Goal: Task Accomplishment & Management: Use online tool/utility

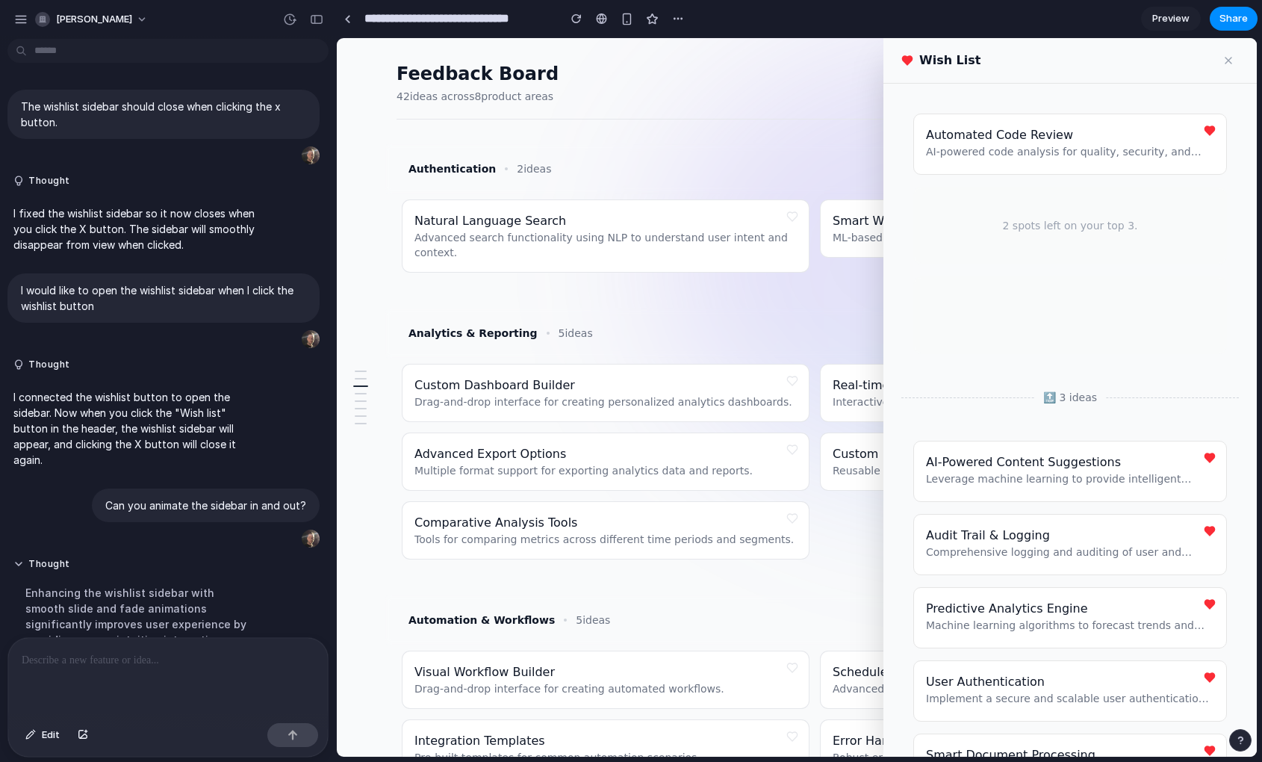
click at [1232, 65] on button at bounding box center [1228, 60] width 21 height 21
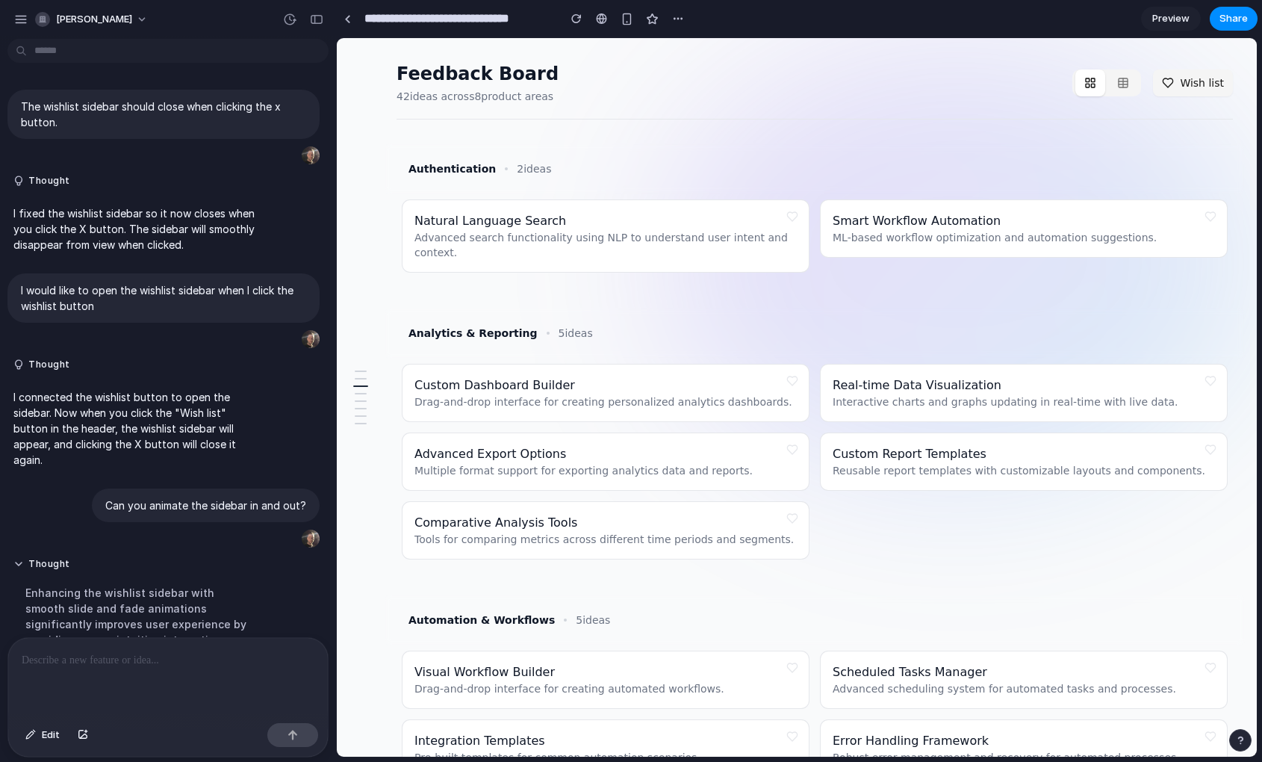
click at [1072, 223] on div "Smart Workflow Automation ML-based workflow optimization and automation suggest…" at bounding box center [1024, 228] width 382 height 33
click at [981, 223] on span "Smart Workflow Automation" at bounding box center [917, 221] width 168 height 14
click at [1194, 81] on button "Wish list" at bounding box center [1193, 82] width 80 height 27
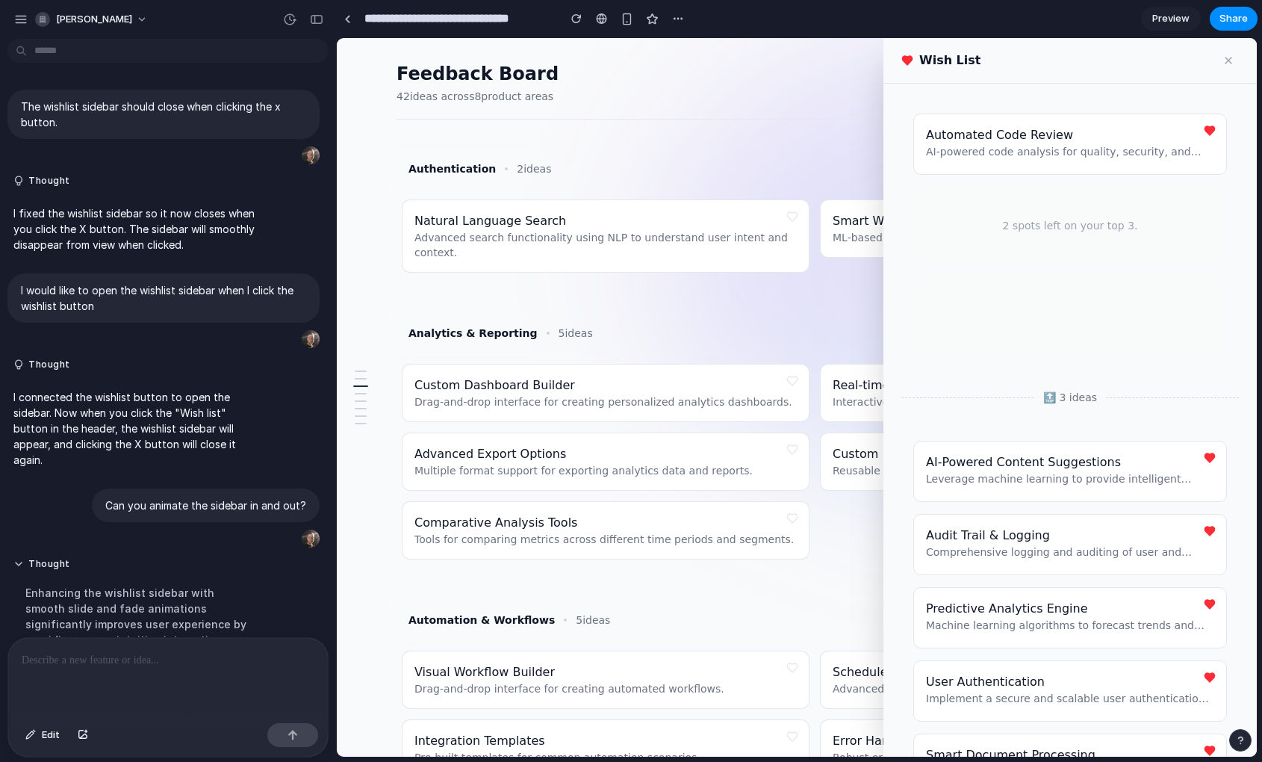
click at [1225, 57] on button at bounding box center [1228, 60] width 21 height 21
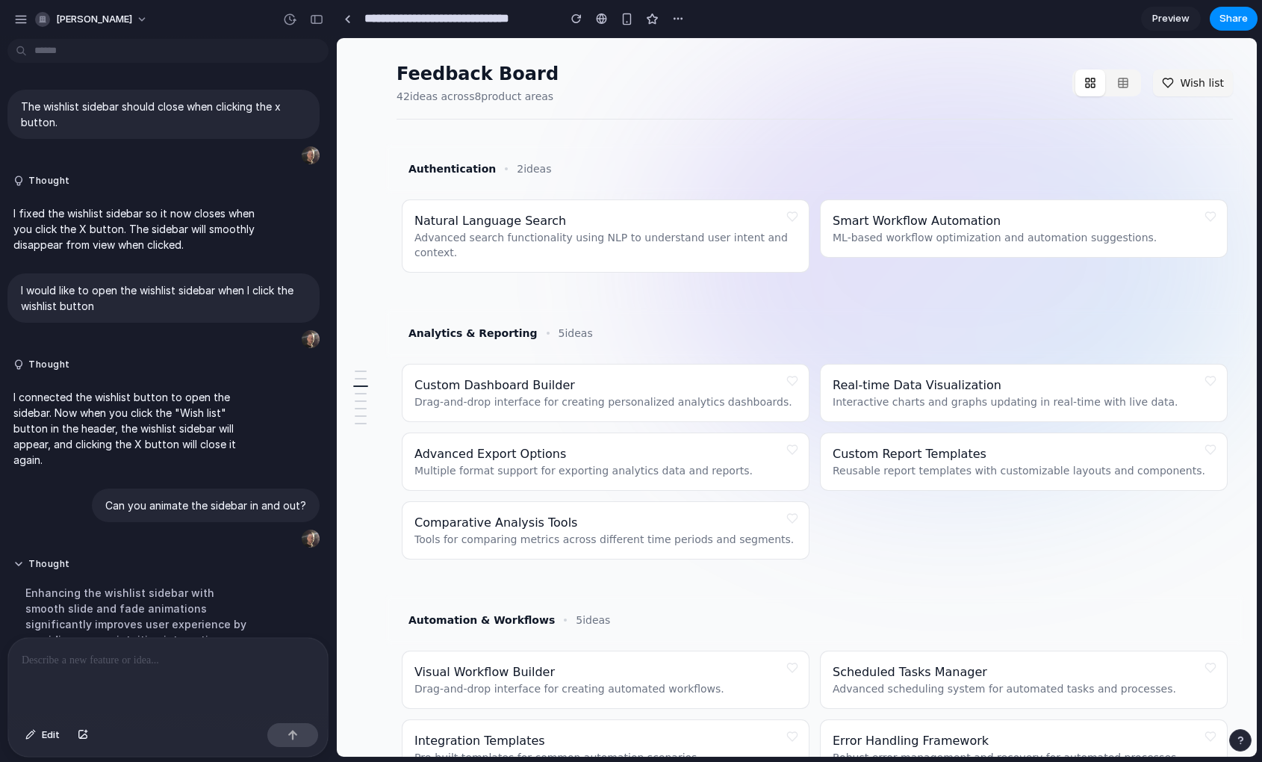
click at [1168, 87] on button "Wish list" at bounding box center [1193, 82] width 80 height 27
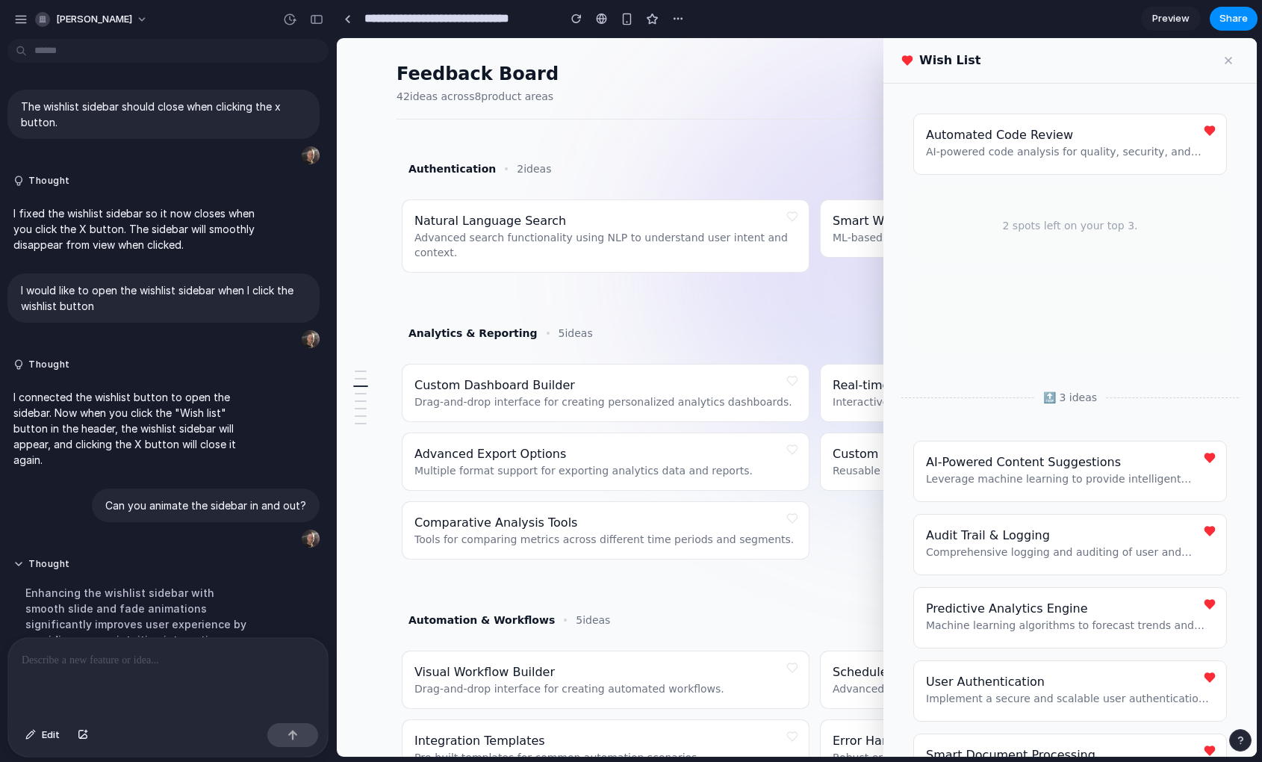
click at [1227, 58] on button at bounding box center [1228, 60] width 21 height 21
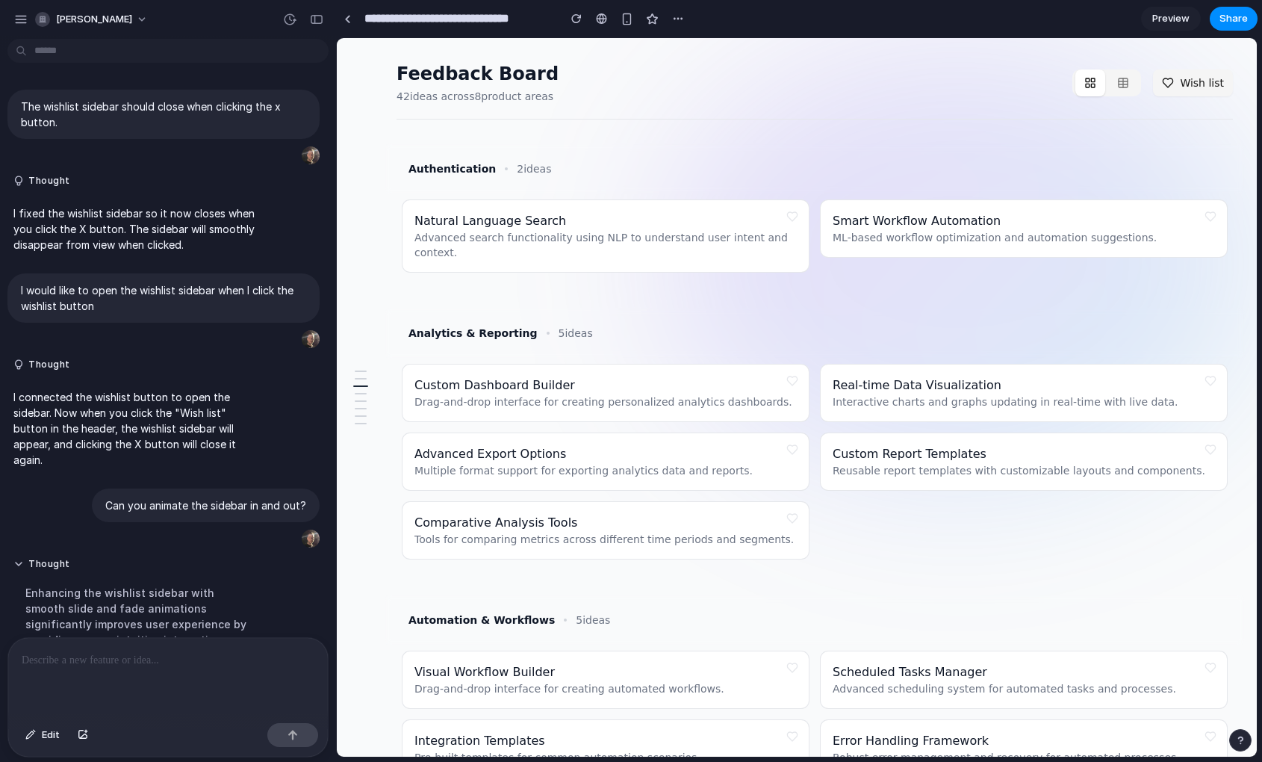
click at [1197, 87] on button "Wish list" at bounding box center [1193, 82] width 80 height 27
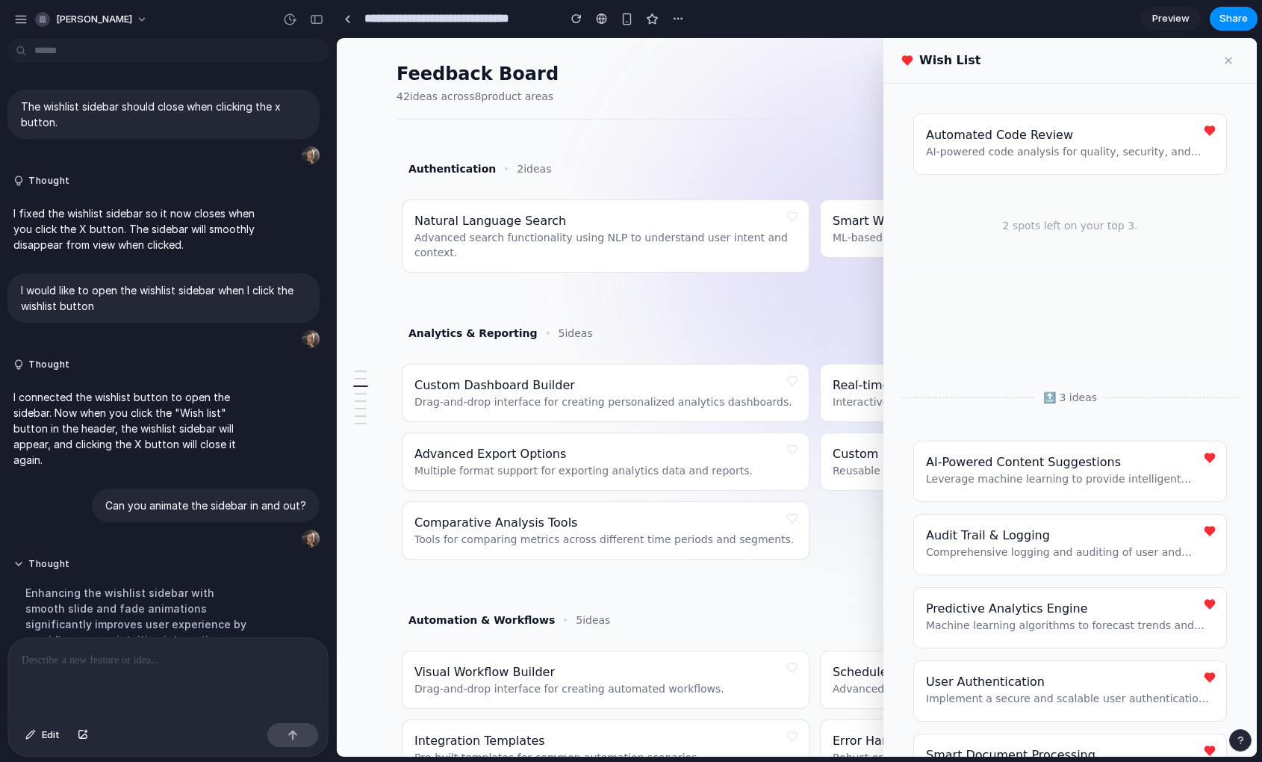
click at [1223, 63] on button at bounding box center [1228, 60] width 21 height 21
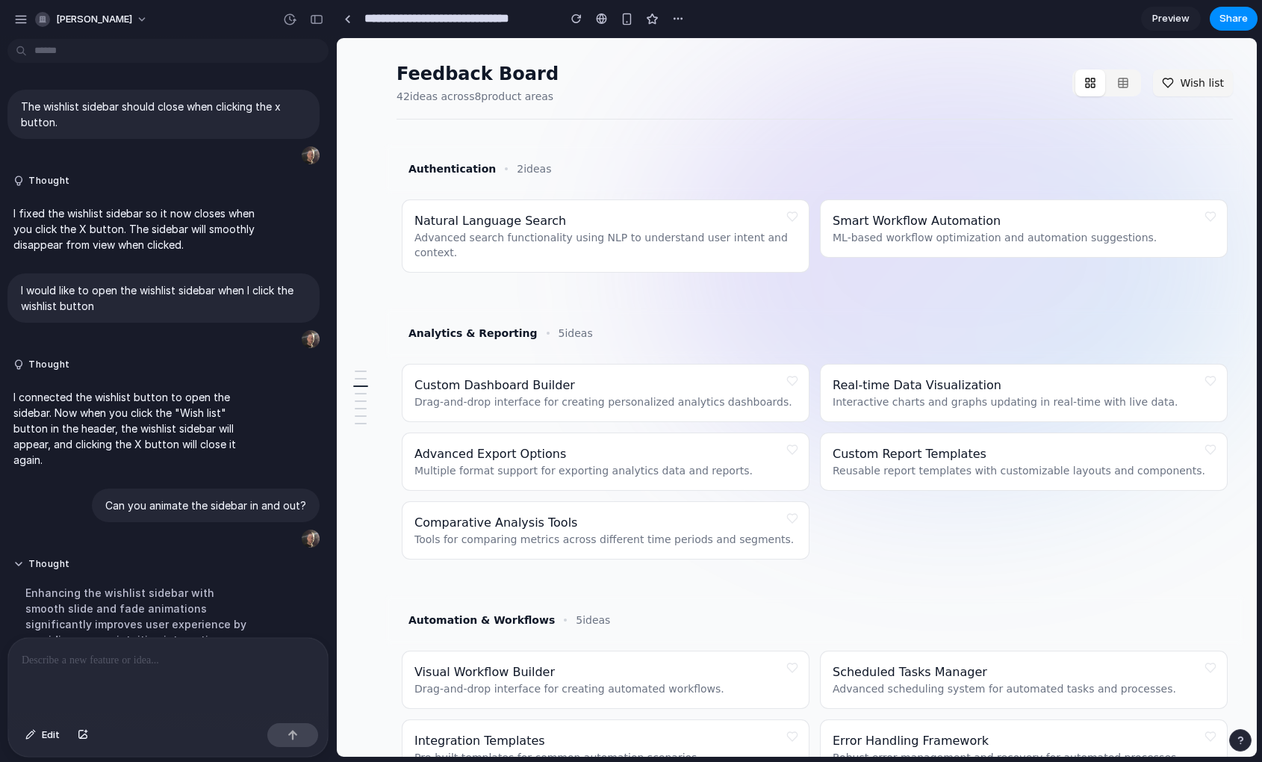
click at [1172, 89] on button "Wish list" at bounding box center [1193, 82] width 80 height 27
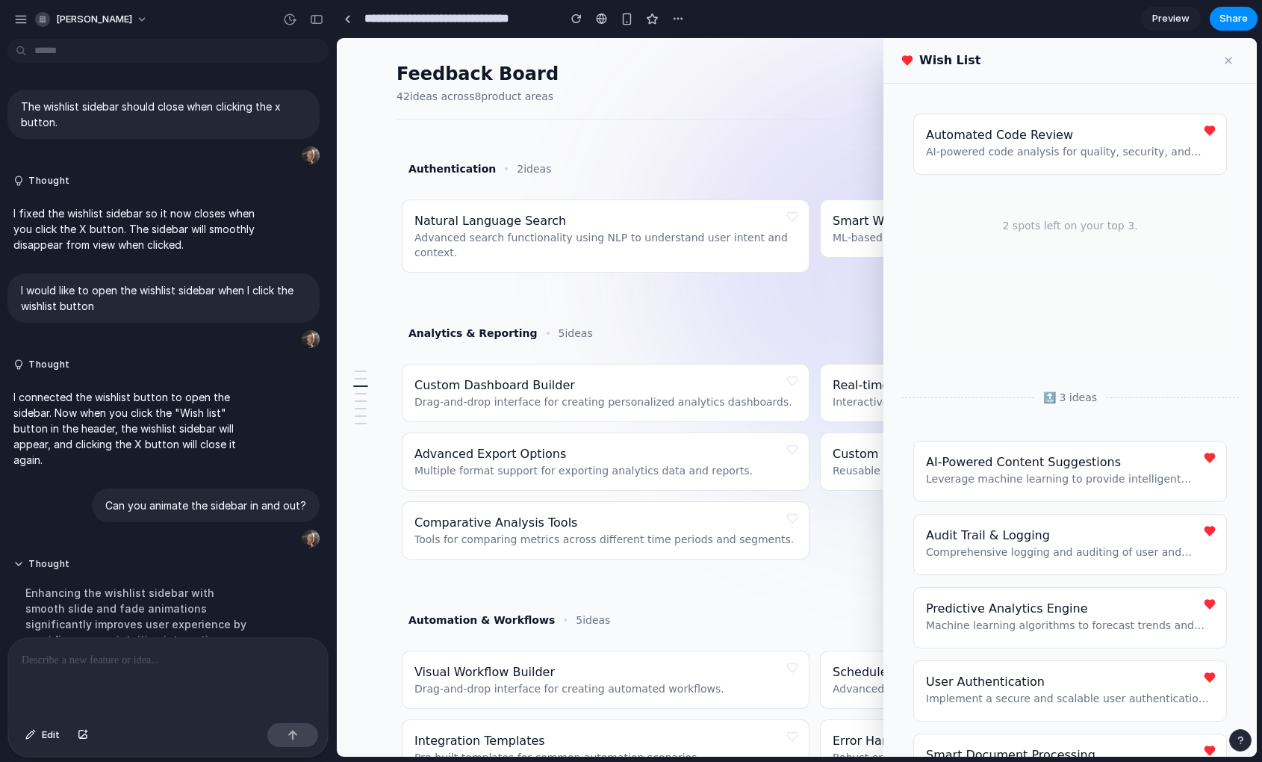
click at [1207, 134] on button at bounding box center [1209, 130] width 21 height 21
click at [1223, 64] on button at bounding box center [1228, 60] width 21 height 21
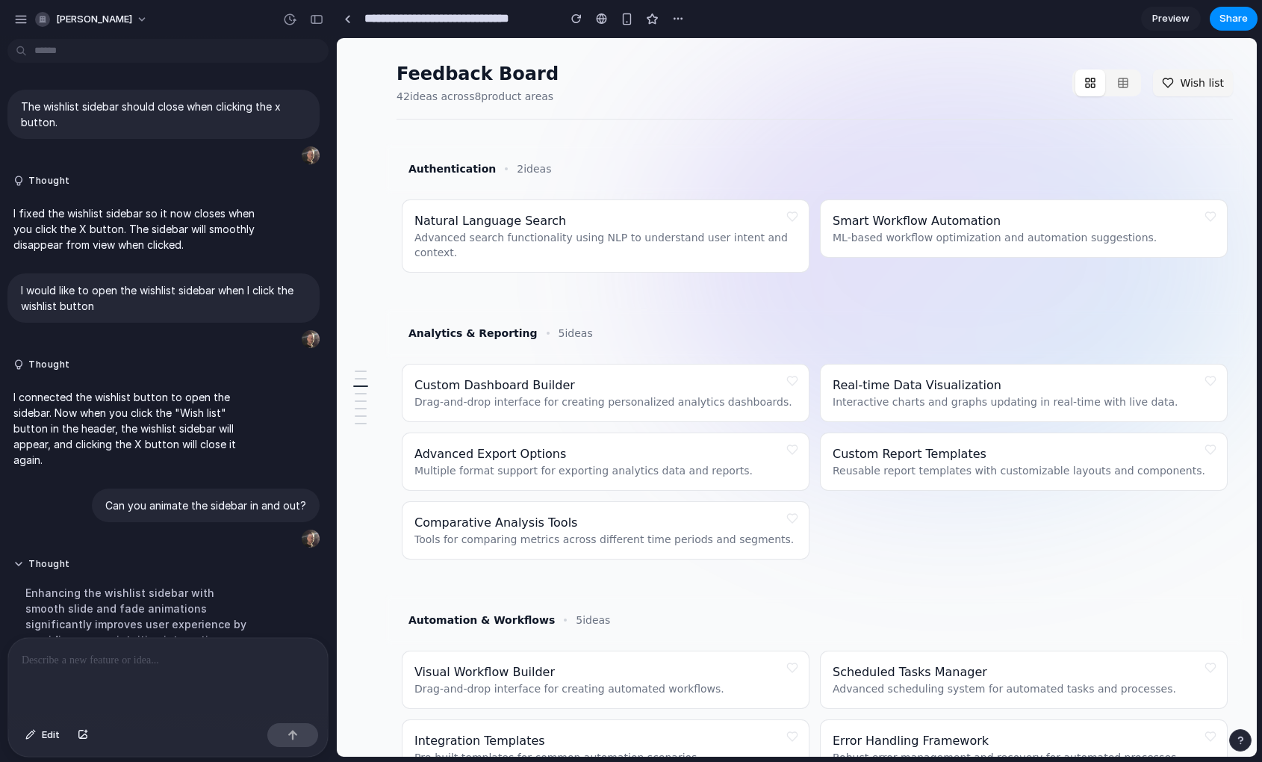
click at [712, 217] on div "Natural Language Search Advanced search functionality using NLP to understand u…" at bounding box center [605, 236] width 382 height 48
click at [786, 218] on button at bounding box center [792, 216] width 21 height 21
click at [217, 663] on p at bounding box center [168, 660] width 293 height 18
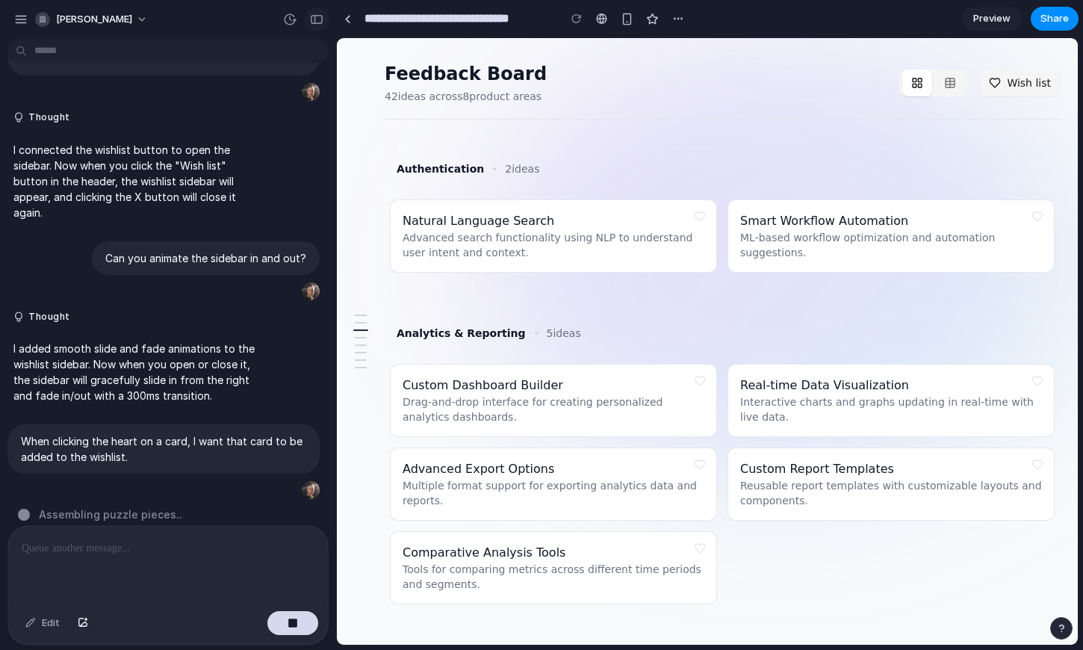
click at [320, 16] on div "button" at bounding box center [316, 19] width 13 height 10
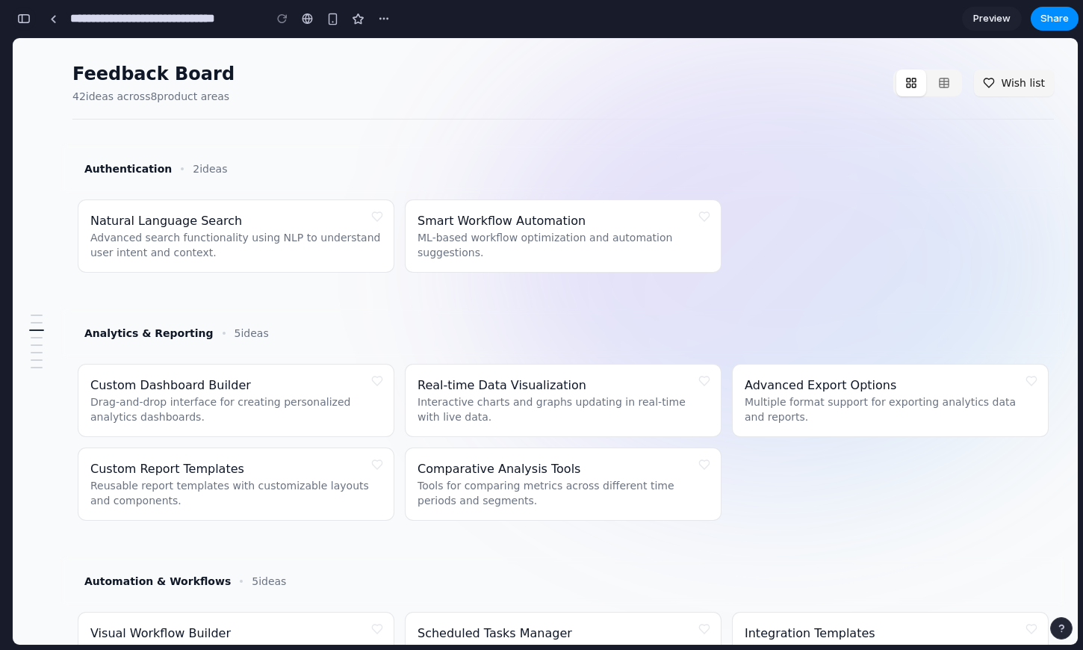
click at [27, 19] on div "button" at bounding box center [23, 18] width 13 height 10
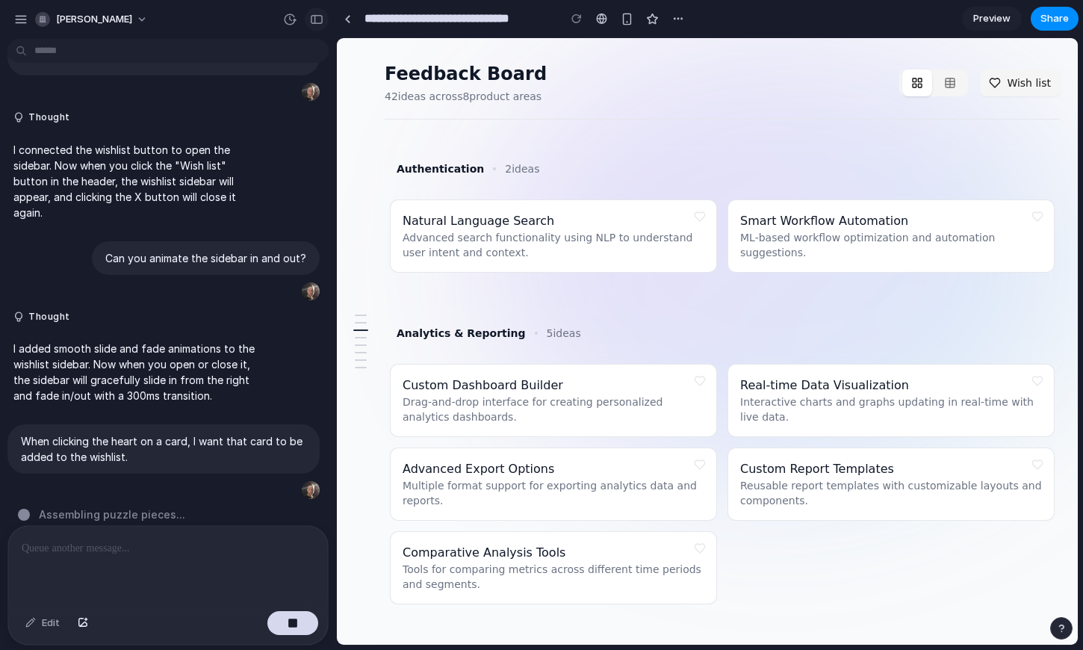
click at [309, 17] on button "button" at bounding box center [317, 19] width 24 height 24
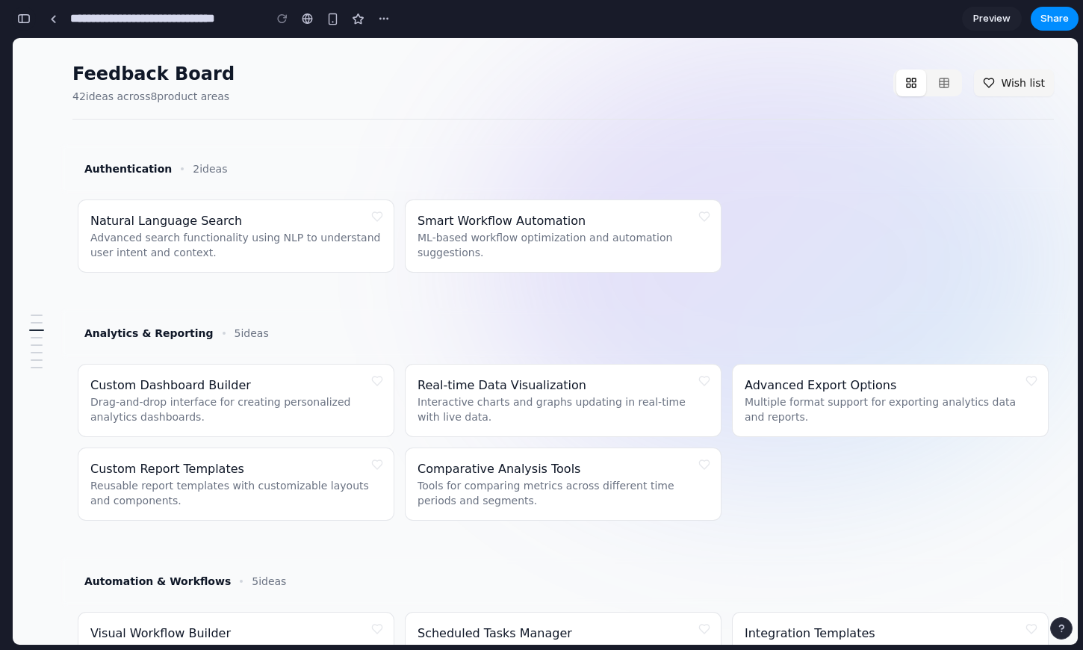
click at [18, 16] on div "button" at bounding box center [23, 18] width 13 height 10
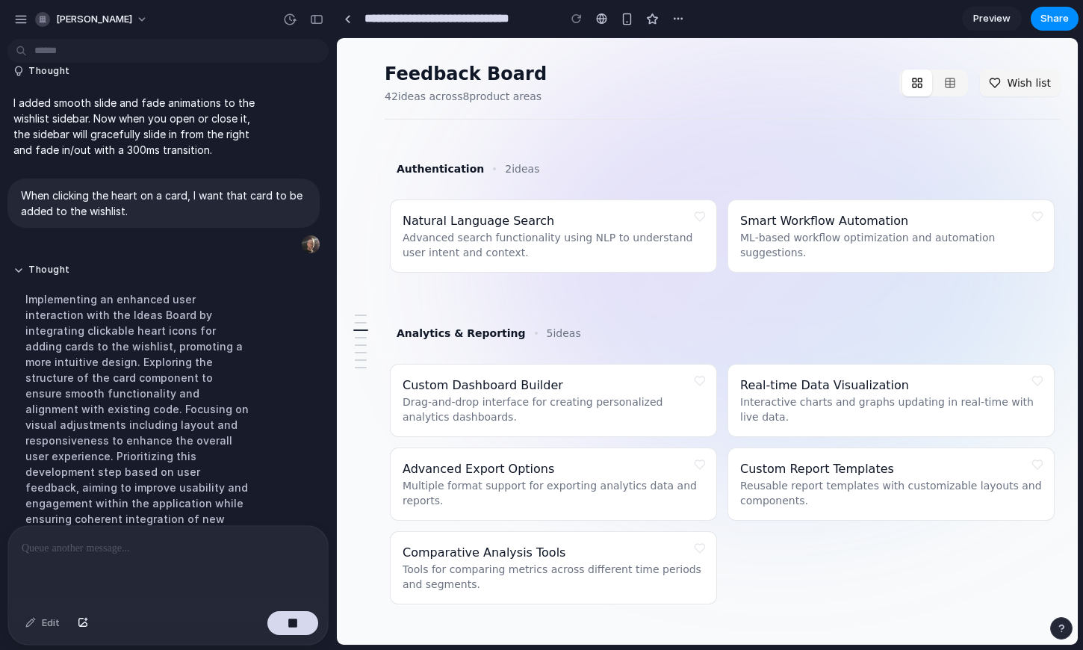
scroll to position [521, 0]
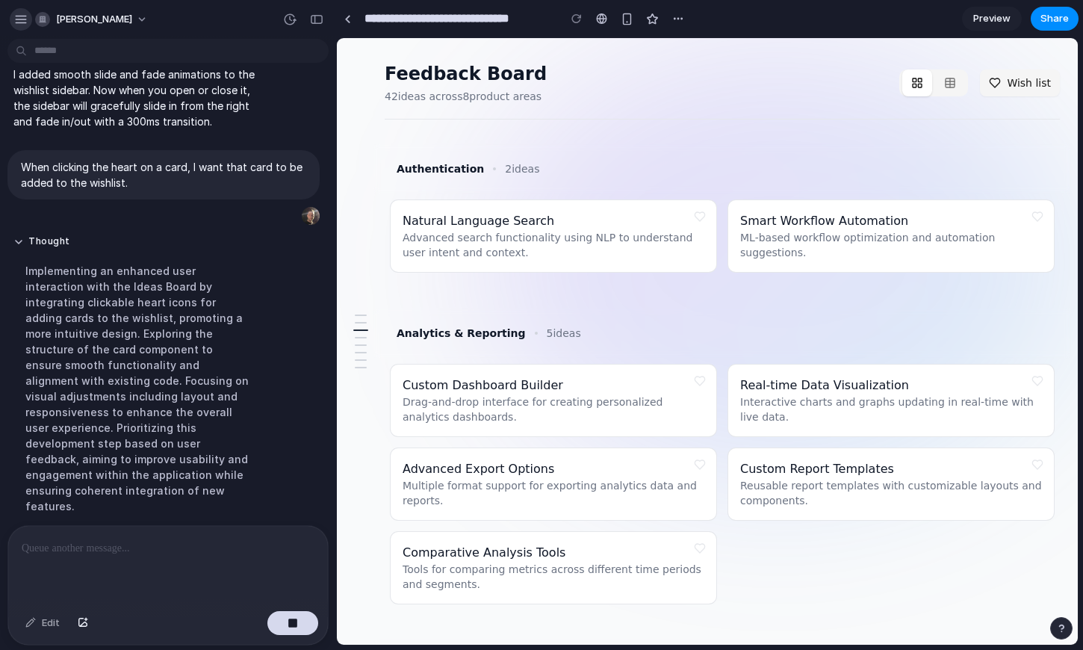
click at [26, 15] on div "button" at bounding box center [20, 19] width 13 height 13
click at [16, 19] on div "button" at bounding box center [20, 19] width 13 height 13
click at [26, 16] on div "button" at bounding box center [20, 19] width 13 height 13
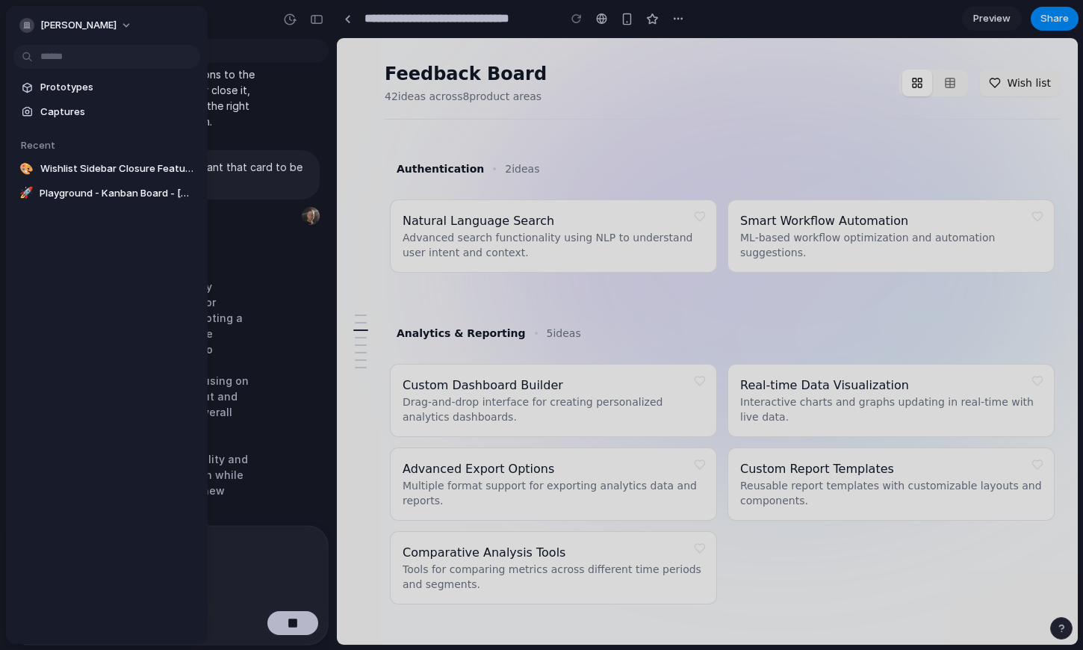
click at [26, 16] on button "[PERSON_NAME]" at bounding box center [76, 25] width 126 height 24
click at [205, 19] on div "Settings Invite members Change theme Sign out" at bounding box center [541, 325] width 1083 height 650
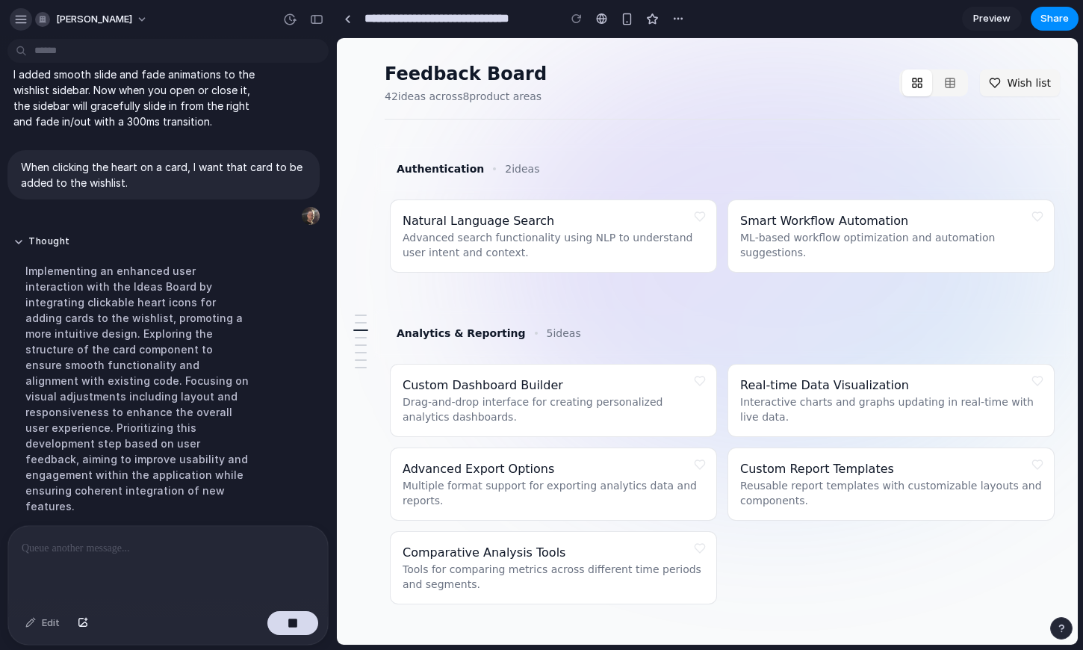
click at [21, 23] on div "button" at bounding box center [20, 19] width 13 height 13
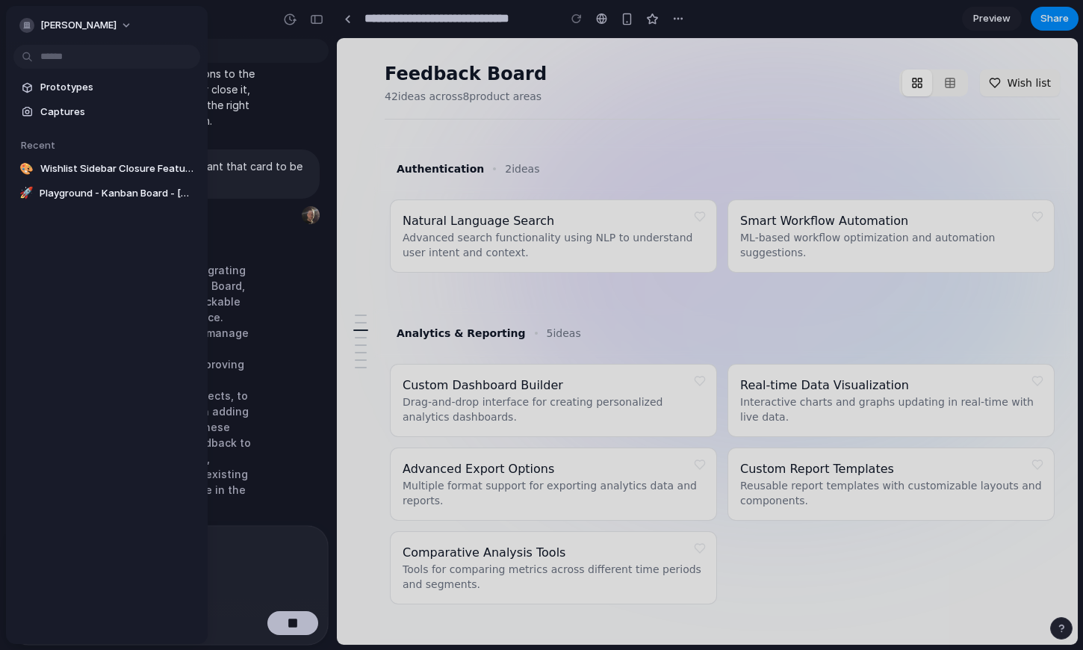
scroll to position [537, 0]
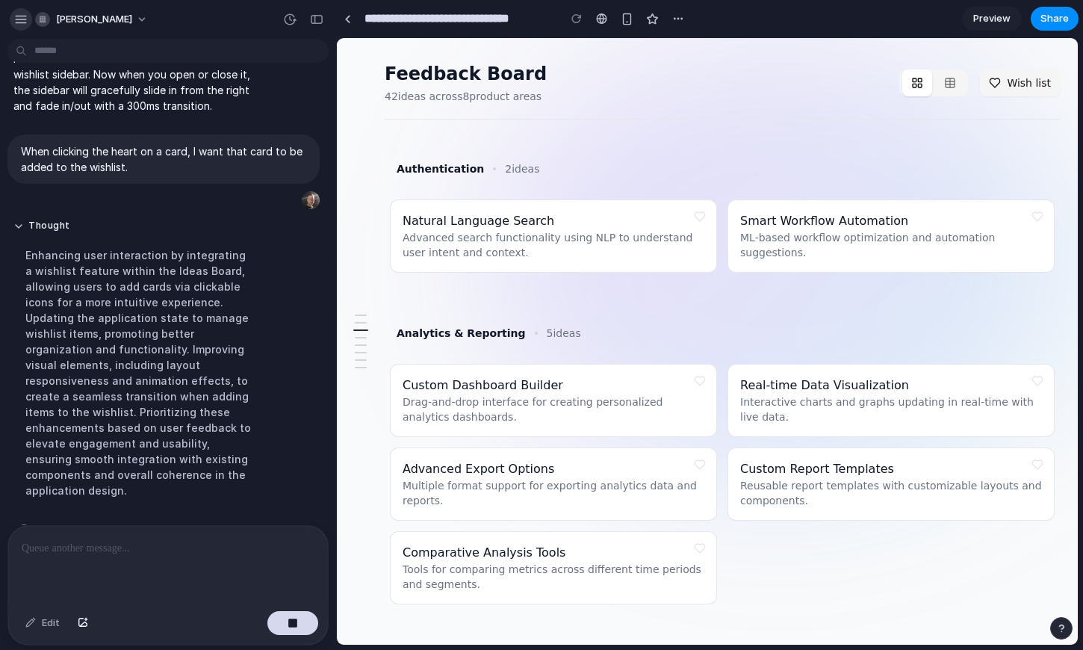
click at [25, 19] on div "button" at bounding box center [20, 19] width 13 height 13
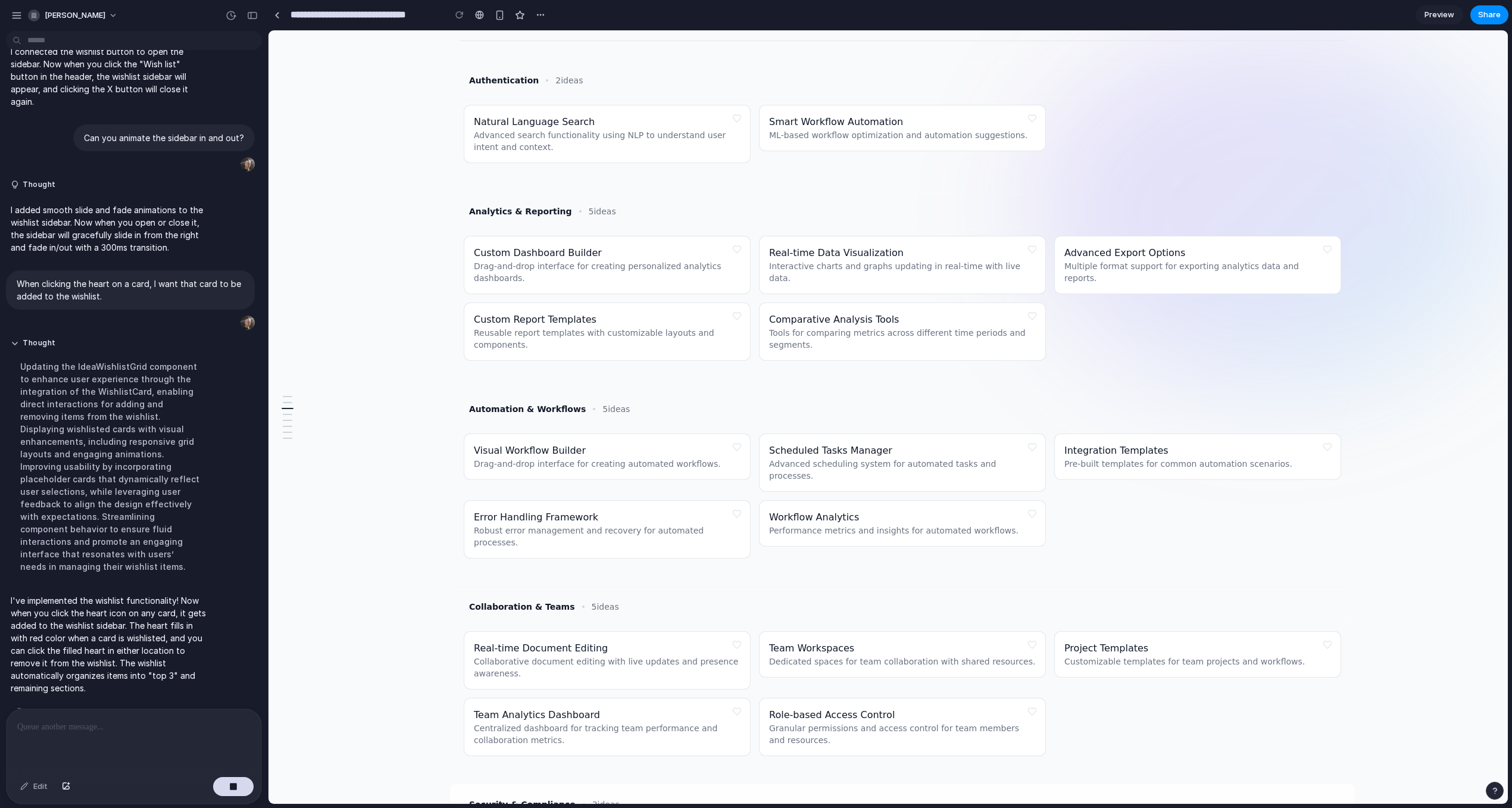
scroll to position [0, 0]
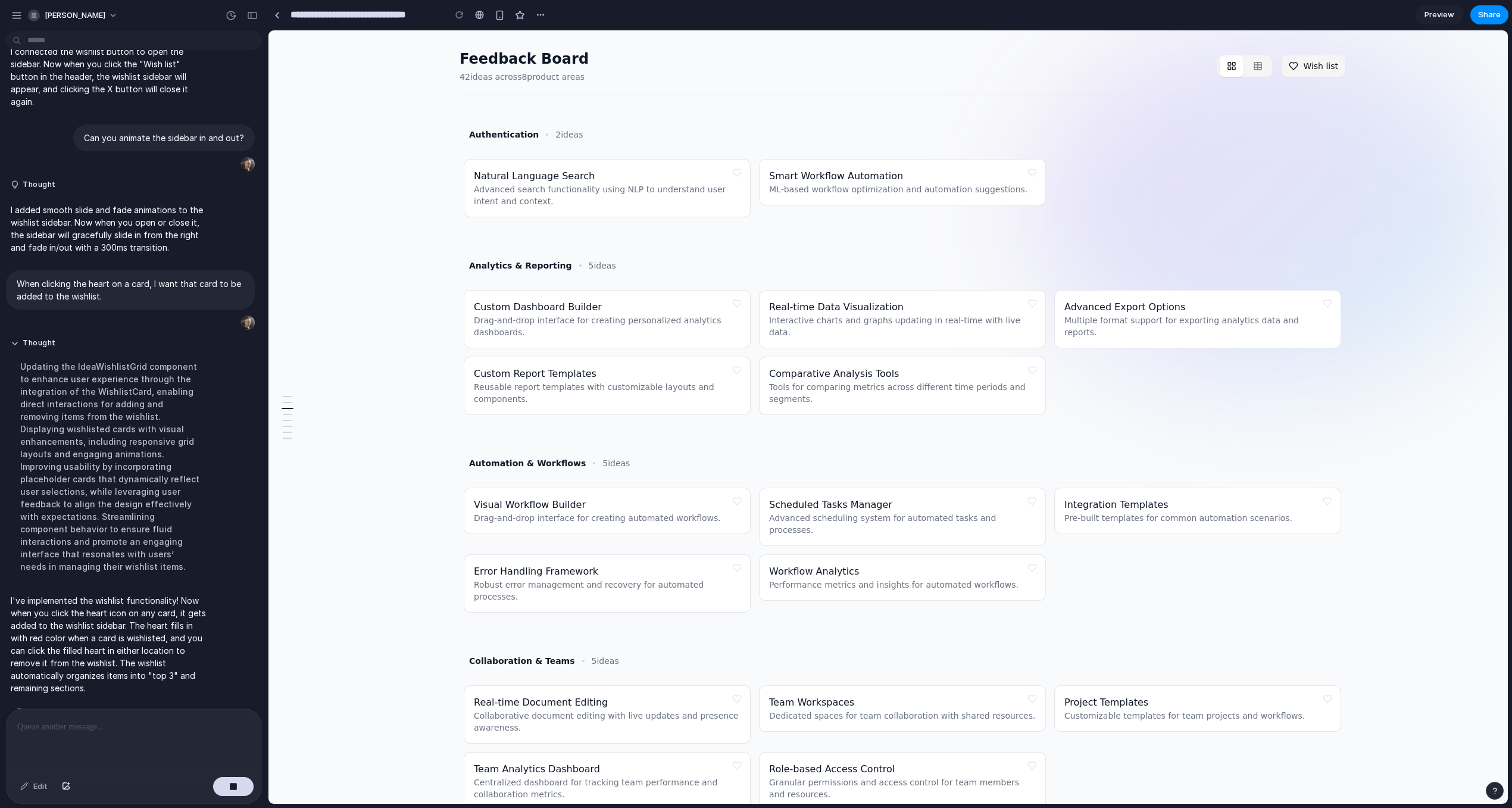
click at [1034, 175] on button at bounding box center [1032, 172] width 17 height 17
click at [1033, 171] on button at bounding box center [1032, 172] width 17 height 17
click at [116, 521] on div "Updating the IdeaWishlistGrid component to enhance user experience through the …" at bounding box center [109, 467] width 199 height 227
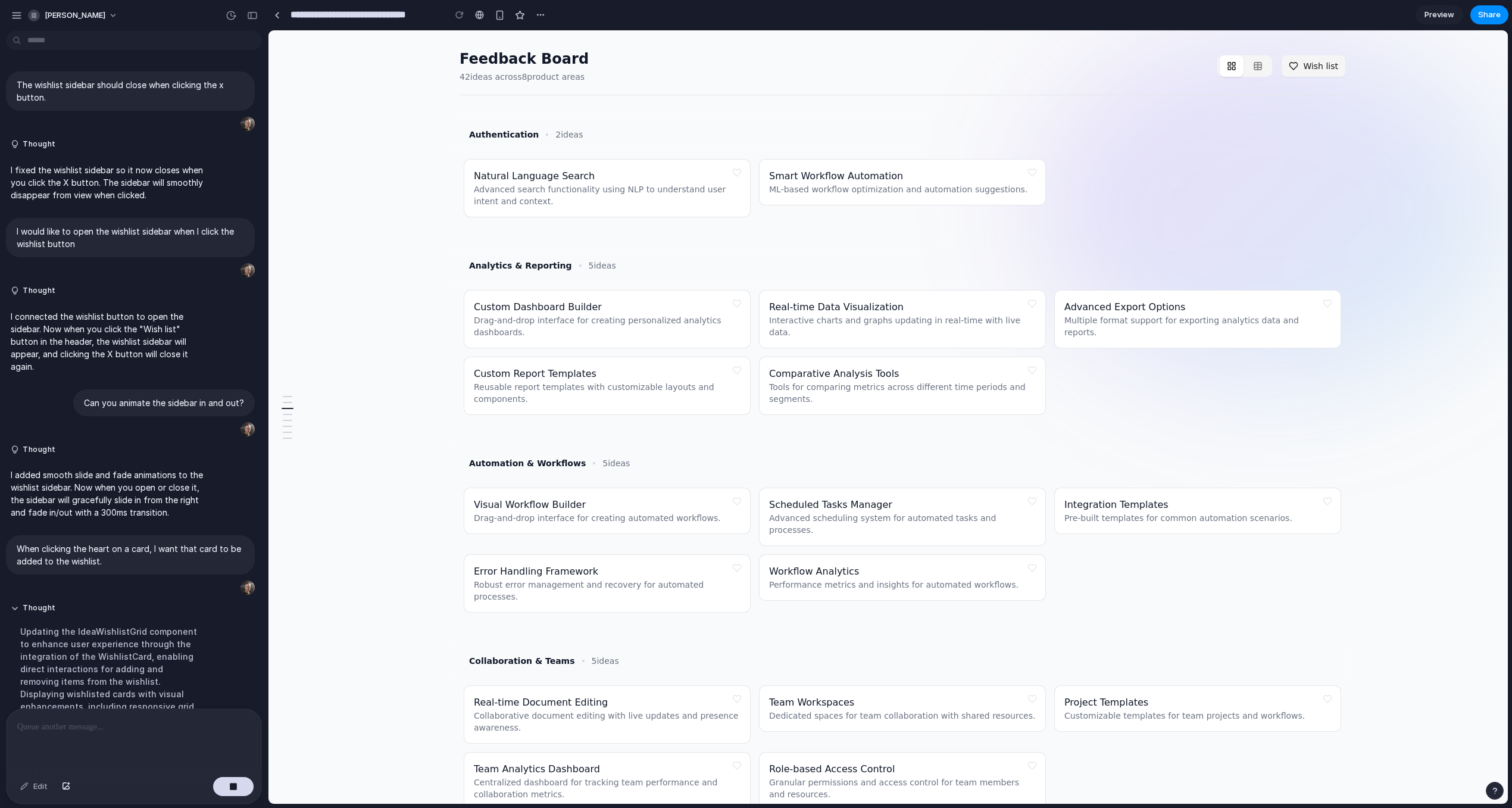
scroll to position [265, 0]
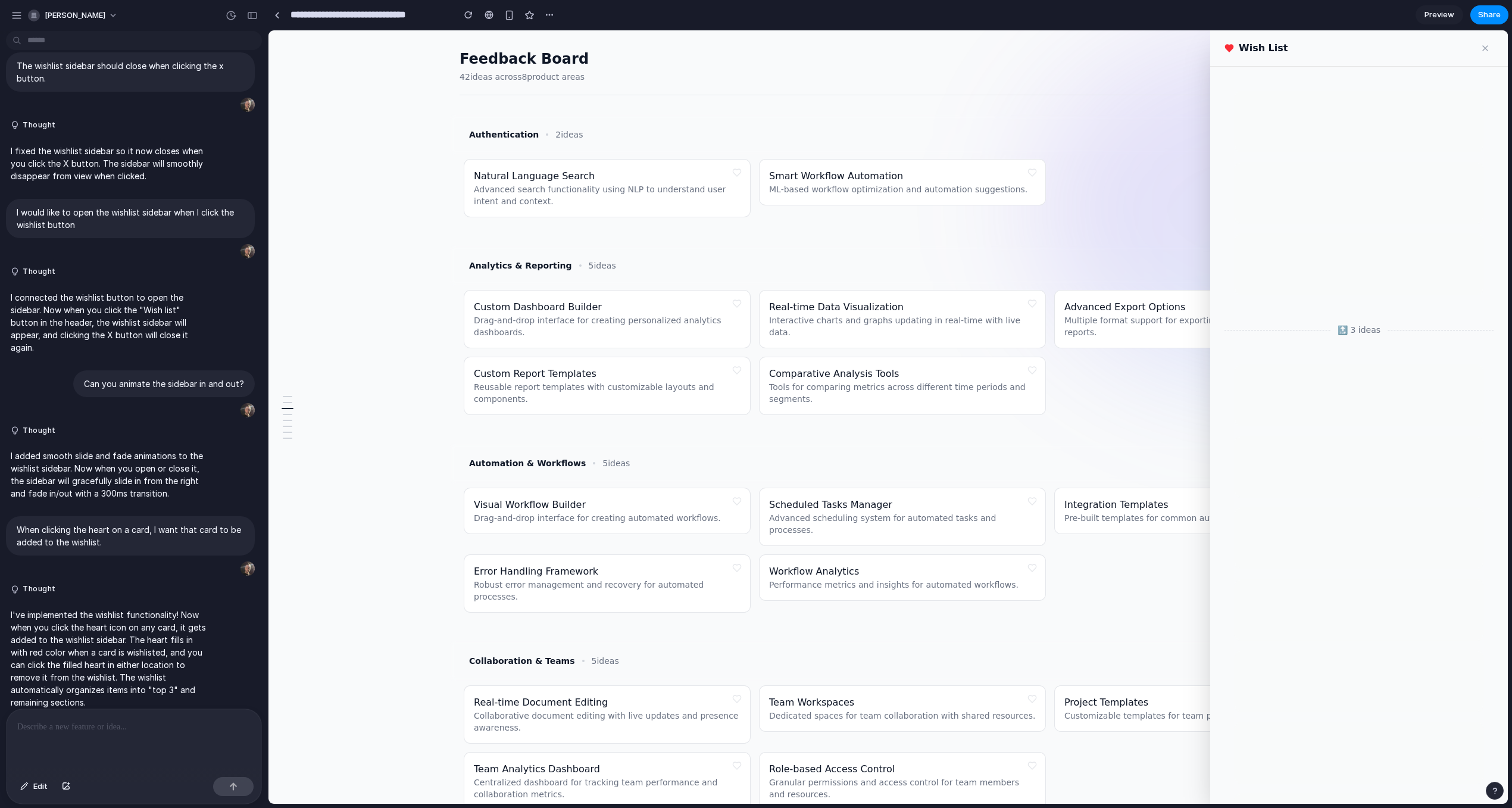
click at [737, 171] on button at bounding box center [737, 172] width 17 height 17
click at [1032, 175] on button at bounding box center [1032, 172] width 17 height 17
click at [735, 302] on button at bounding box center [737, 303] width 17 height 17
click at [1036, 302] on button at bounding box center [1032, 303] width 17 height 17
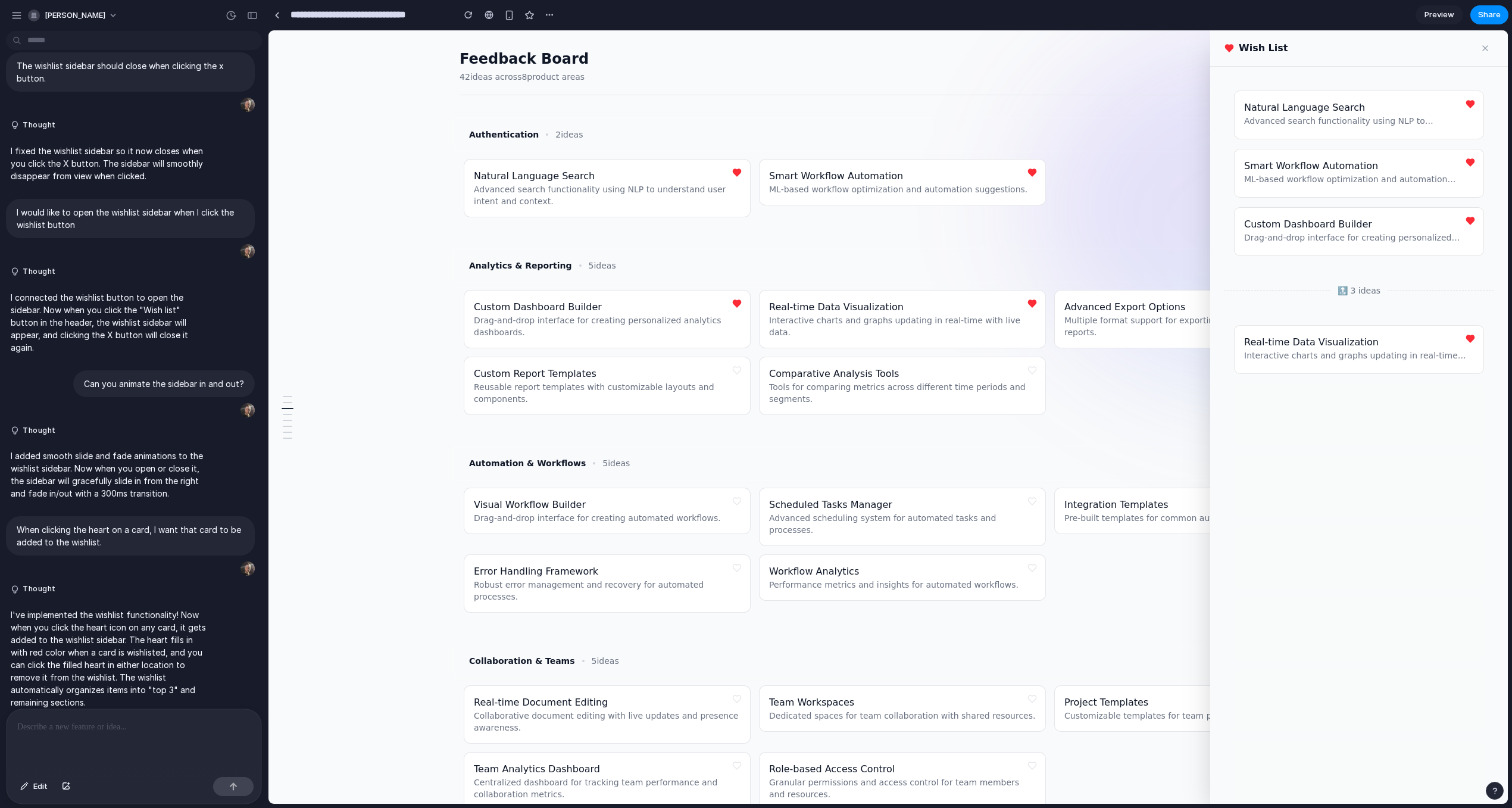
click at [738, 370] on button at bounding box center [737, 370] width 17 height 17
click at [735, 372] on button at bounding box center [737, 370] width 17 height 17
click at [141, 729] on p at bounding box center [134, 727] width 234 height 14
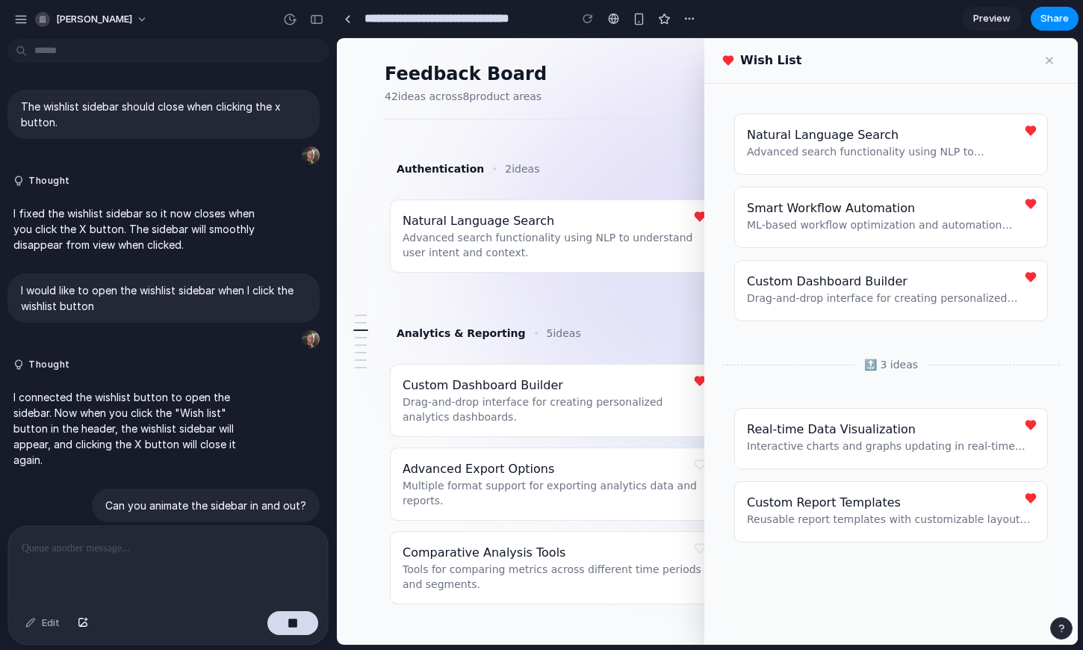
scroll to position [579, 0]
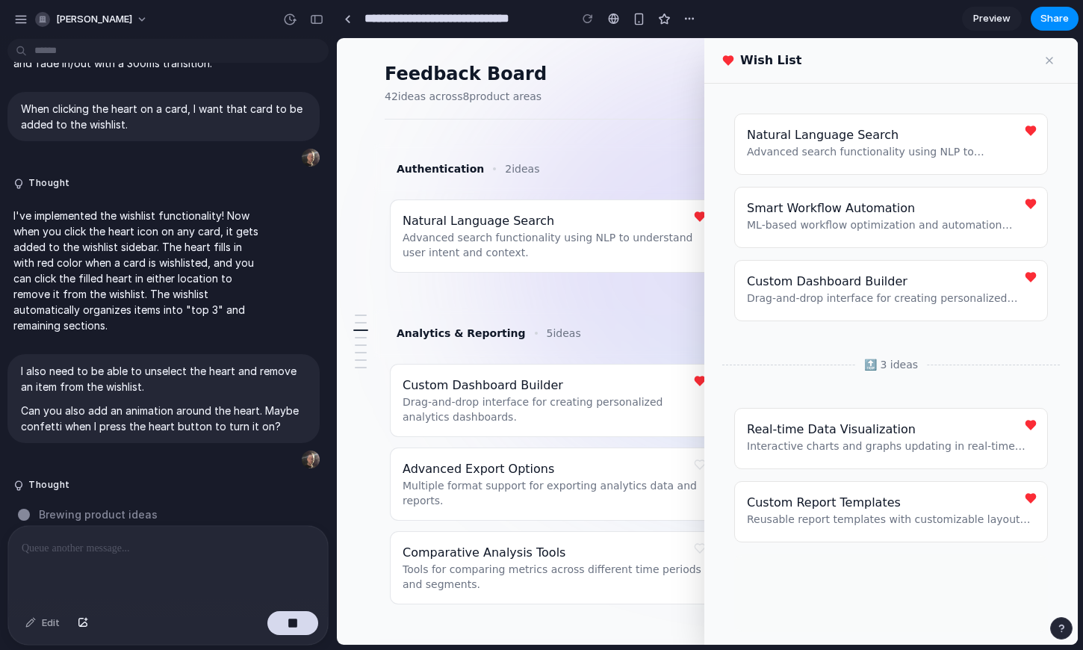
click at [1029, 126] on button at bounding box center [1030, 130] width 21 height 21
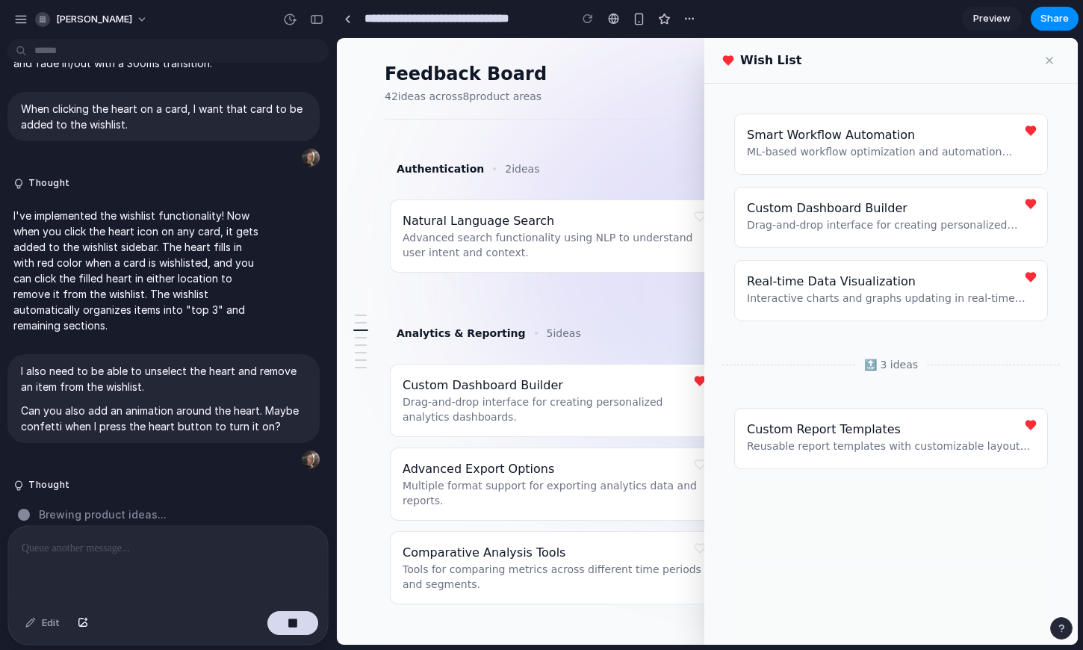
click at [653, 183] on div "Authentication 2 ideas" at bounding box center [722, 168] width 699 height 51
click at [695, 385] on button at bounding box center [699, 380] width 21 height 21
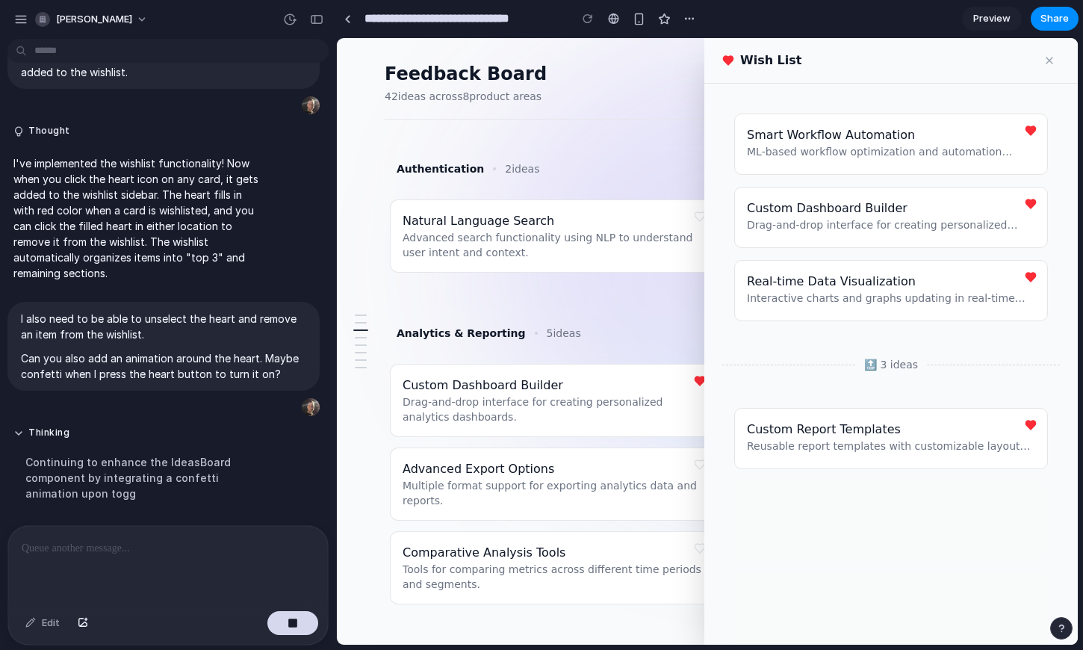
click at [1031, 420] on button at bounding box center [1030, 424] width 21 height 21
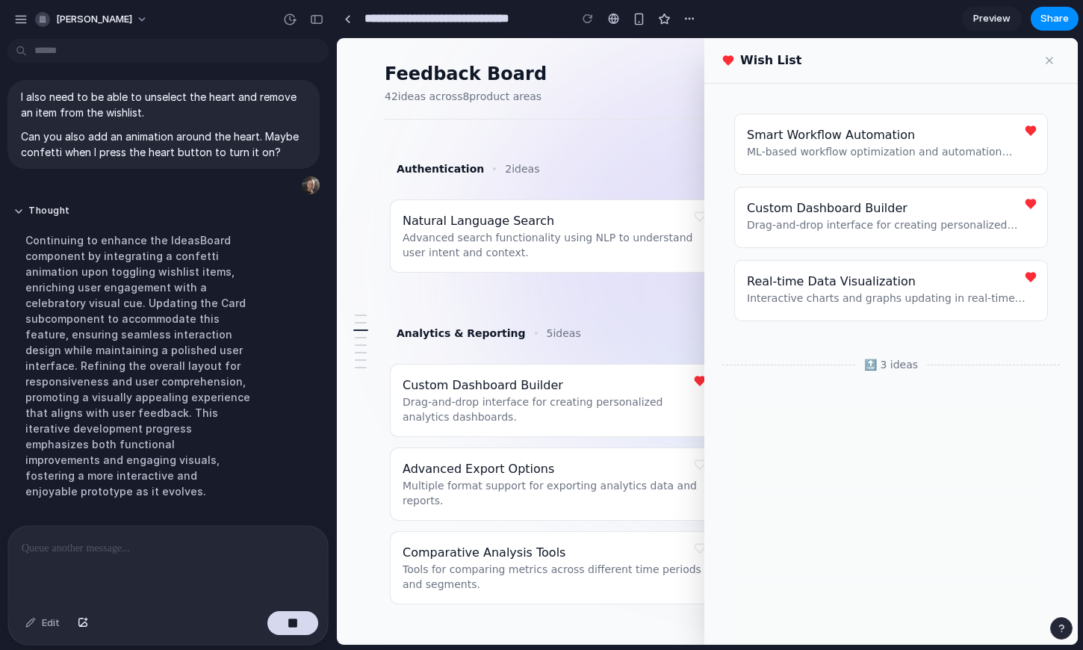
scroll to position [854, 0]
click at [697, 217] on button at bounding box center [699, 216] width 21 height 21
click at [1025, 427] on button at bounding box center [1030, 424] width 21 height 21
click at [693, 220] on button at bounding box center [699, 216] width 21 height 21
click at [694, 220] on button at bounding box center [699, 216] width 21 height 21
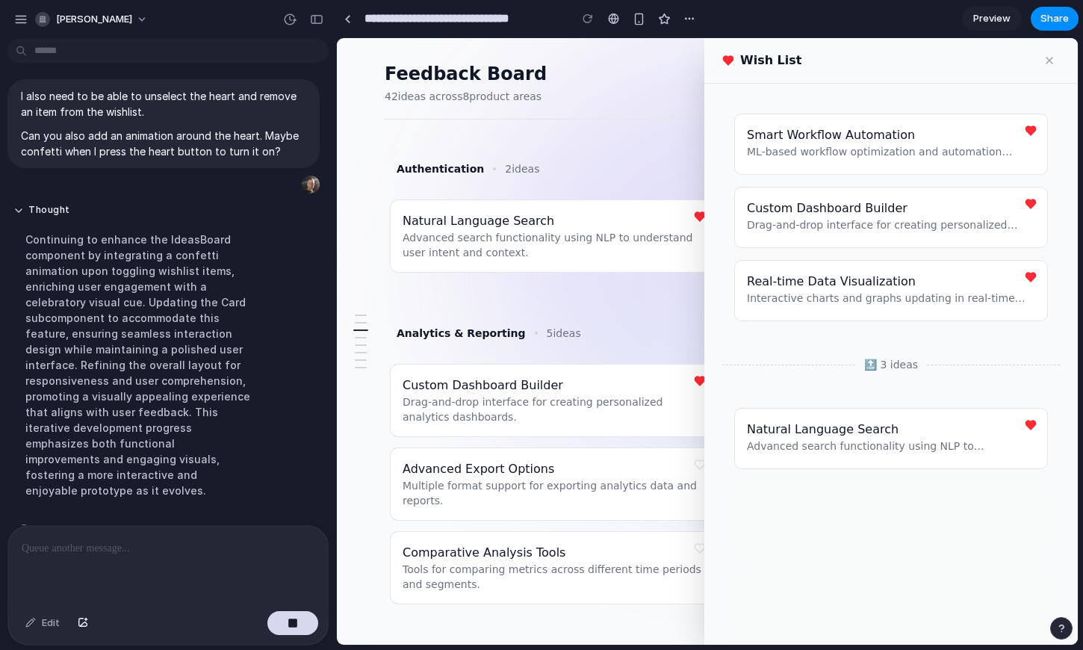
click at [694, 220] on button at bounding box center [699, 216] width 21 height 21
click at [1024, 426] on button at bounding box center [1030, 424] width 21 height 21
click at [1027, 285] on button at bounding box center [1030, 277] width 21 height 21
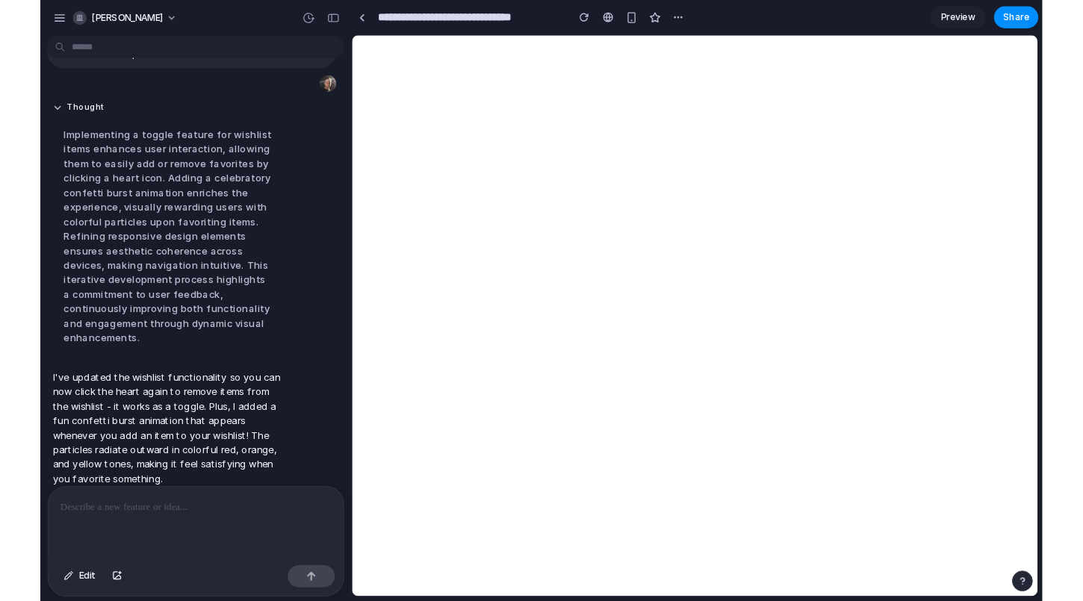
scroll to position [0, 0]
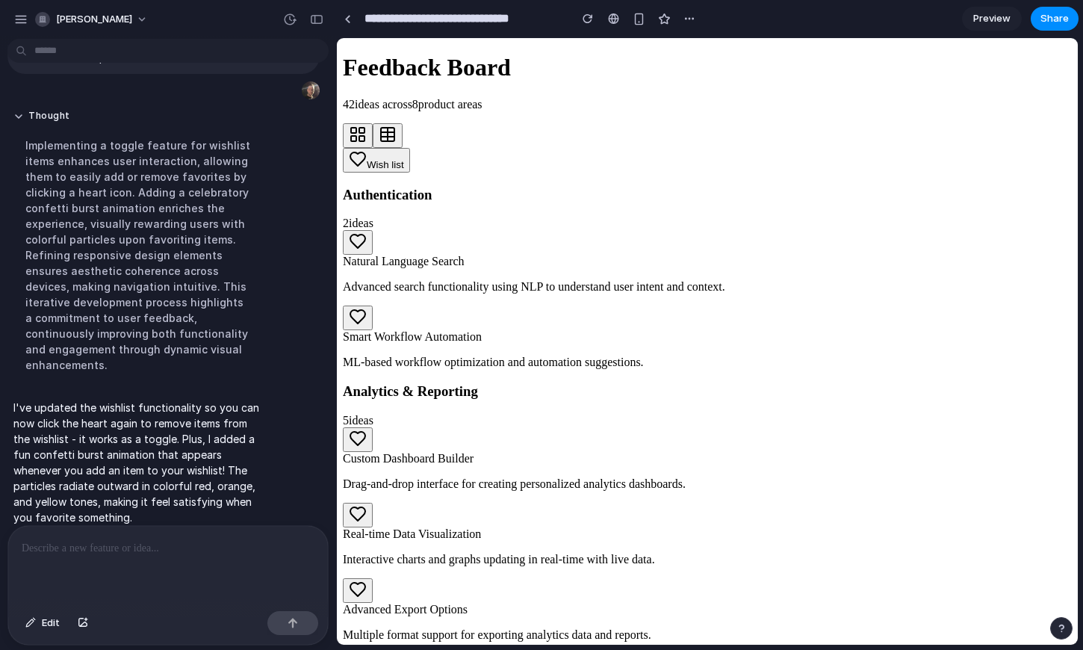
click at [373, 230] on button at bounding box center [358, 242] width 30 height 25
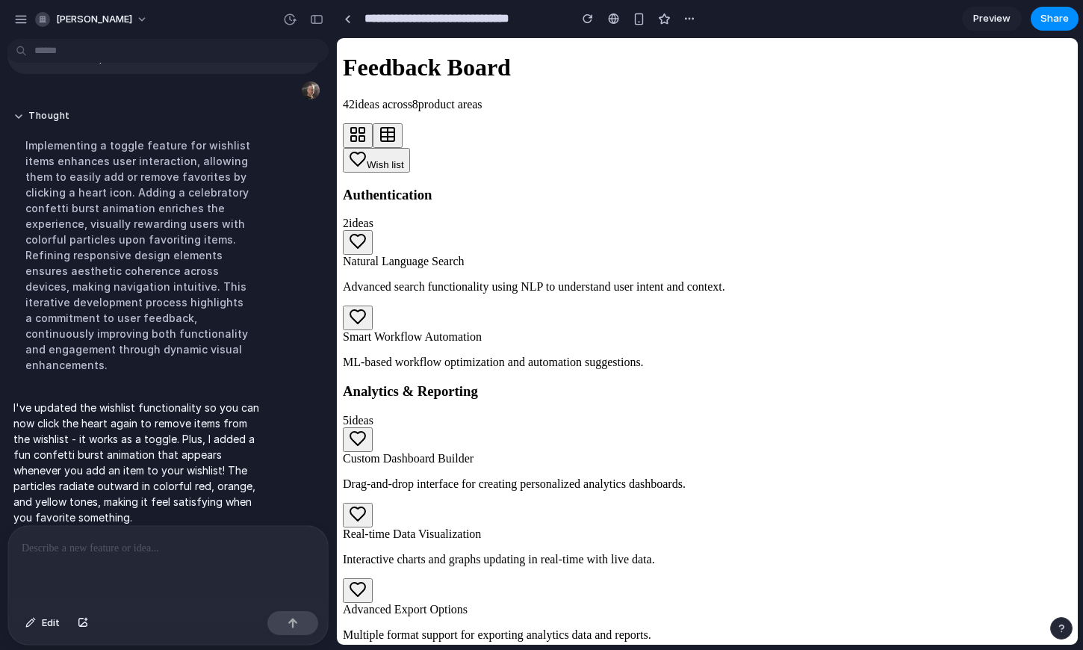
click at [373, 230] on button at bounding box center [358, 242] width 30 height 25
click at [410, 148] on button "Wish list" at bounding box center [376, 160] width 67 height 25
click at [373, 427] on button at bounding box center [358, 439] width 30 height 25
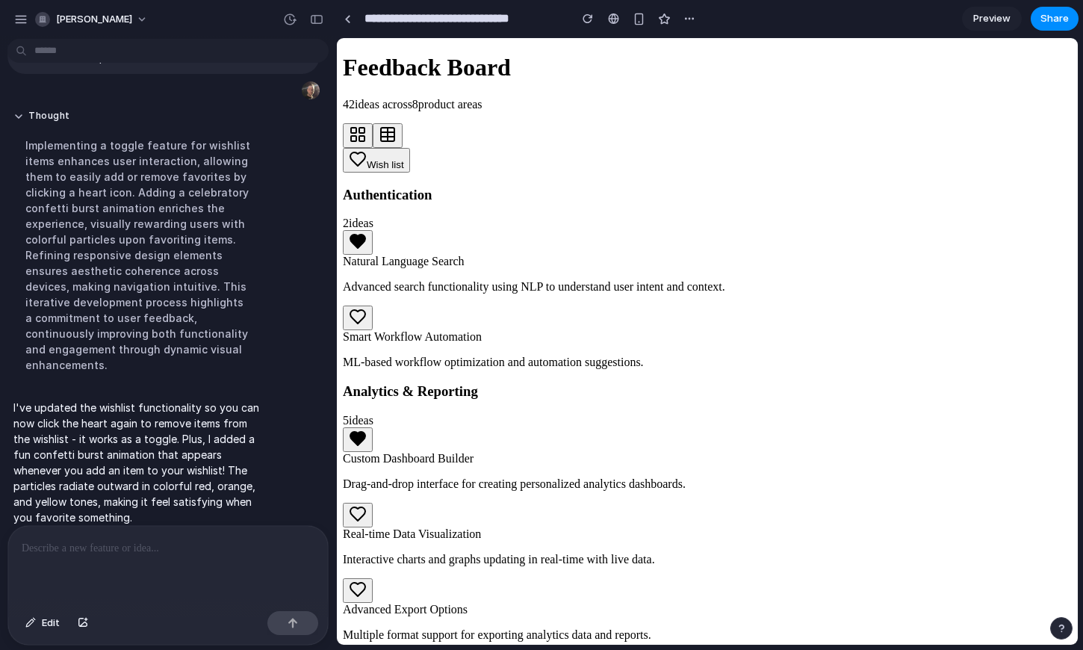
click at [373, 427] on button at bounding box center [358, 439] width 30 height 25
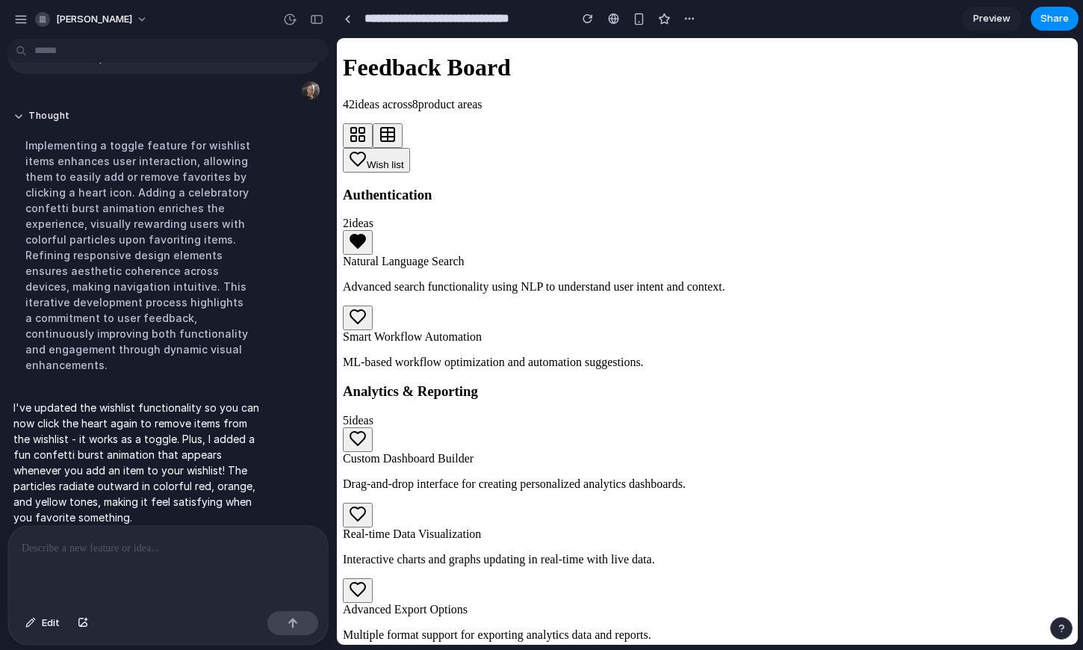
click at [373, 427] on button at bounding box center [358, 439] width 30 height 25
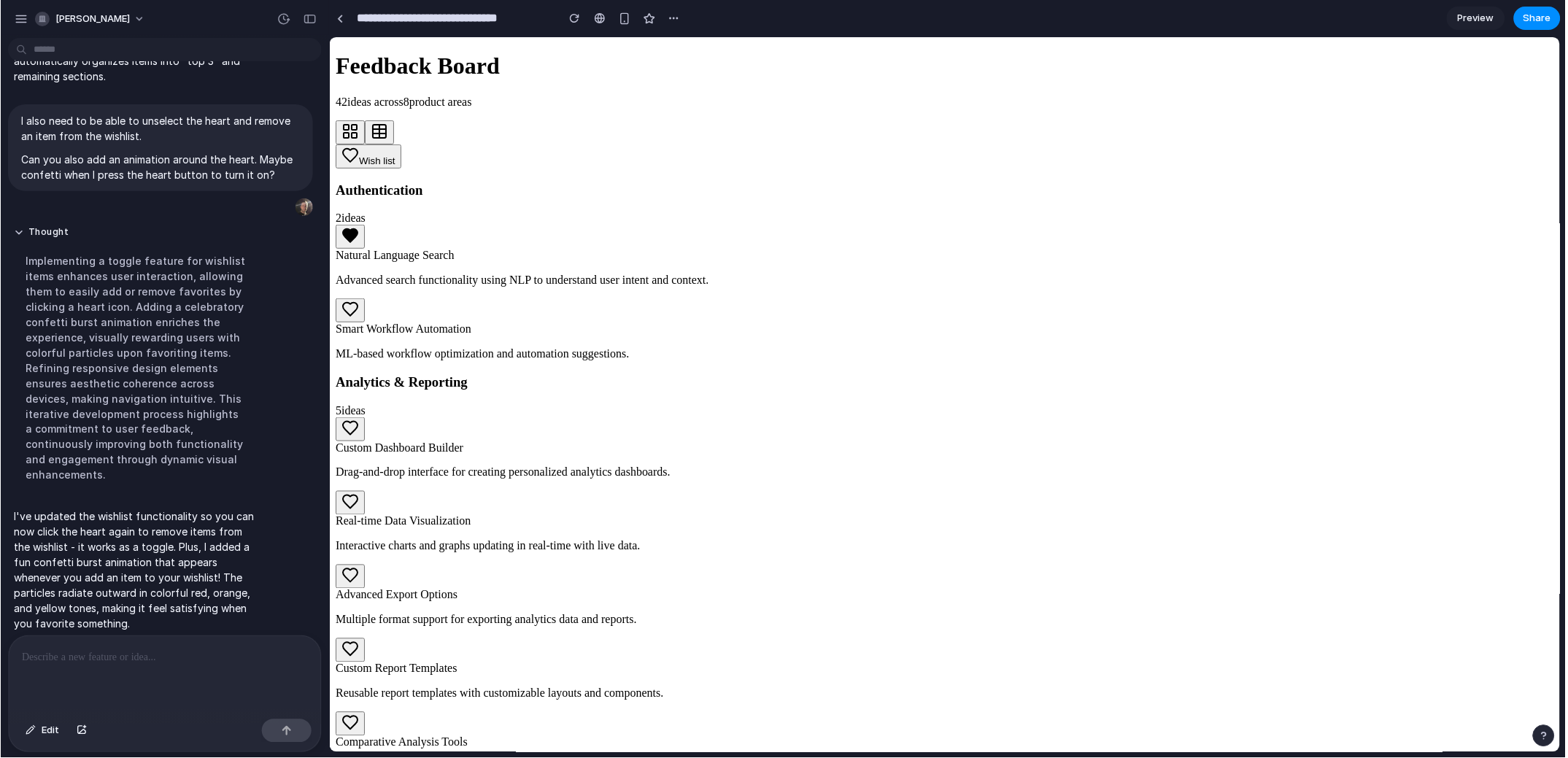
scroll to position [803, 0]
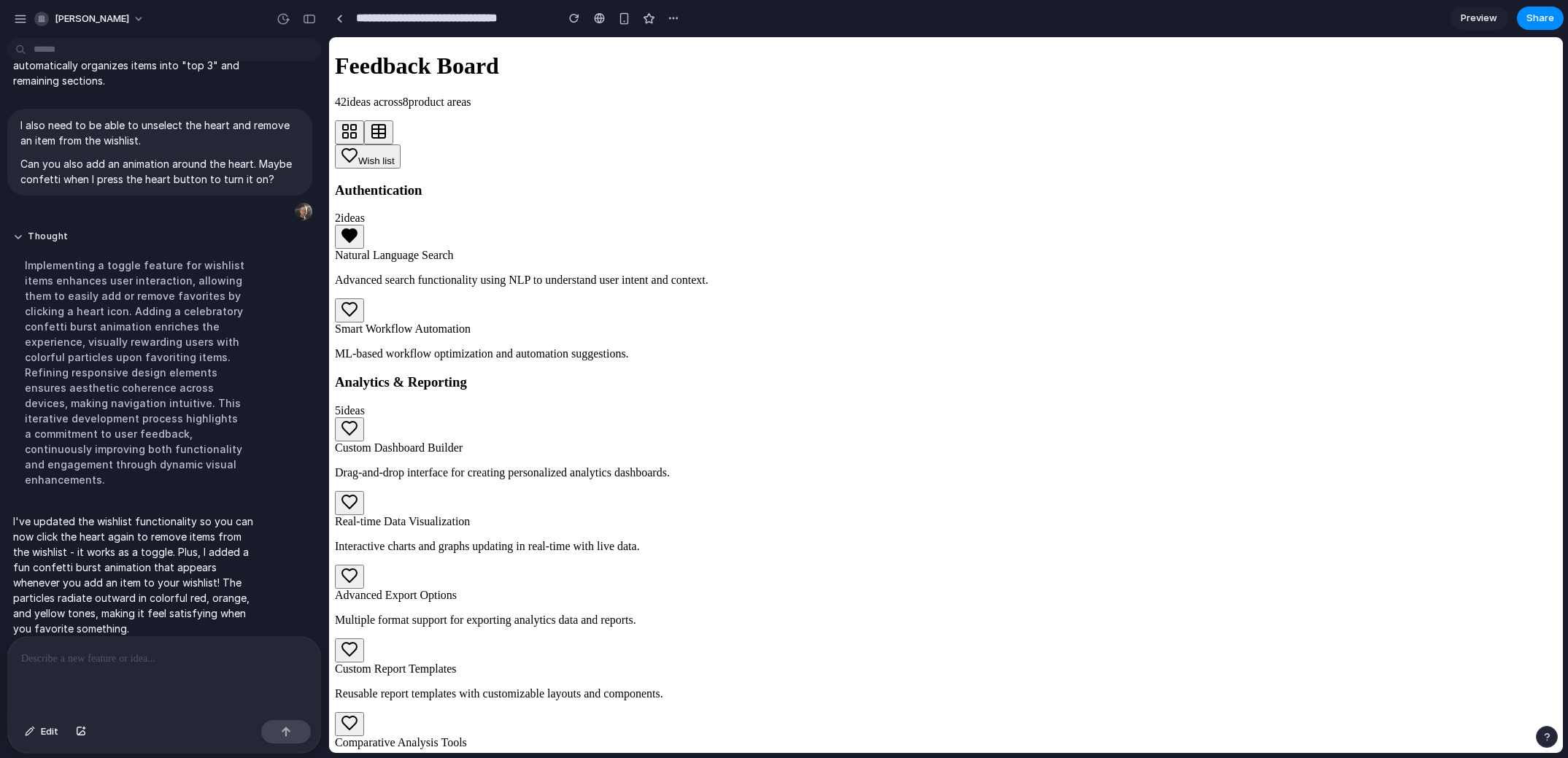
click at [356, 53] on div at bounding box center [946, 53] width 1222 height 0
click at [353, 53] on div at bounding box center [946, 53] width 1222 height 0
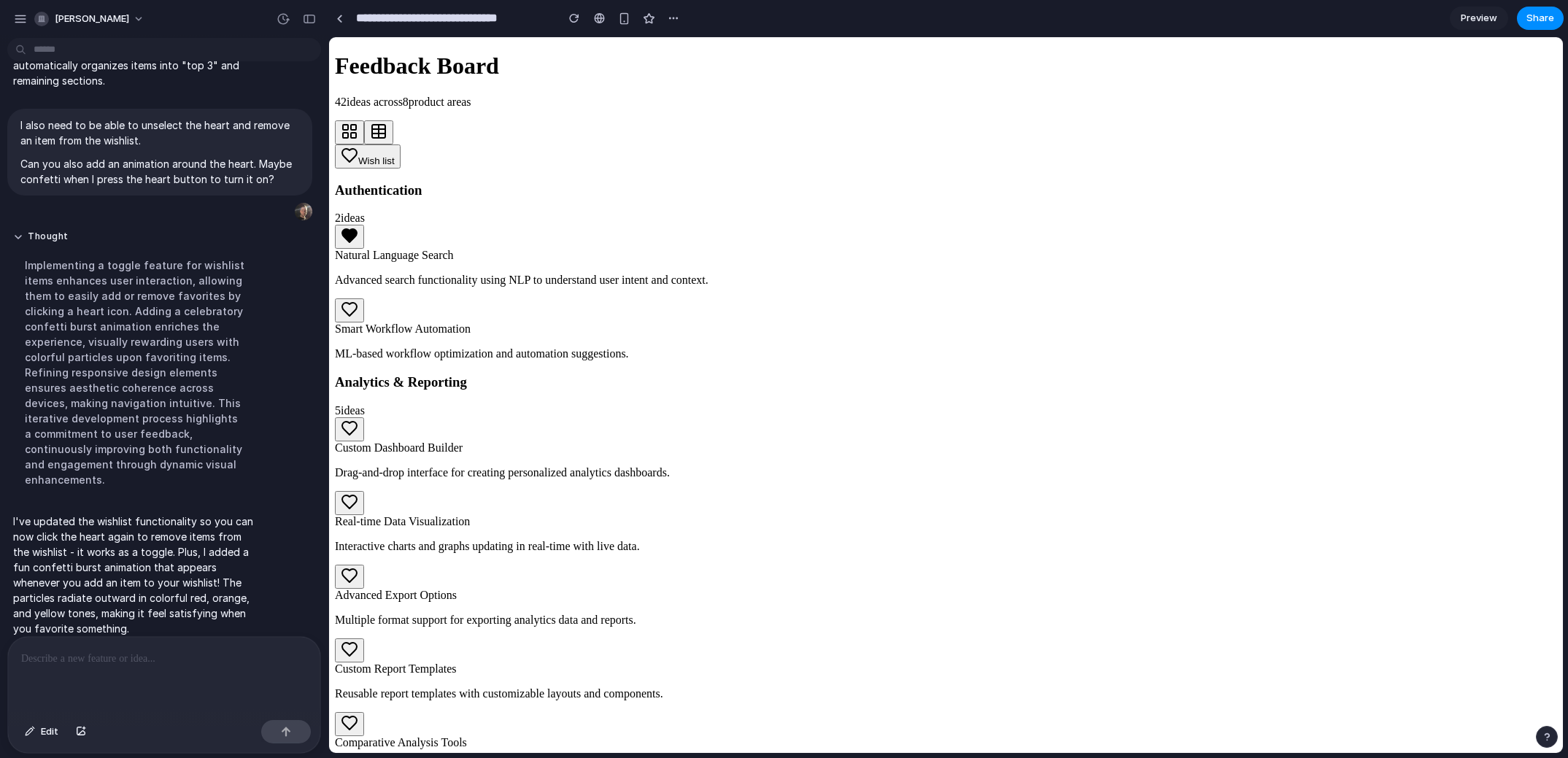
click at [353, 53] on div at bounding box center [946, 53] width 1222 height 0
click at [191, 658] on p at bounding box center [164, 658] width 286 height 18
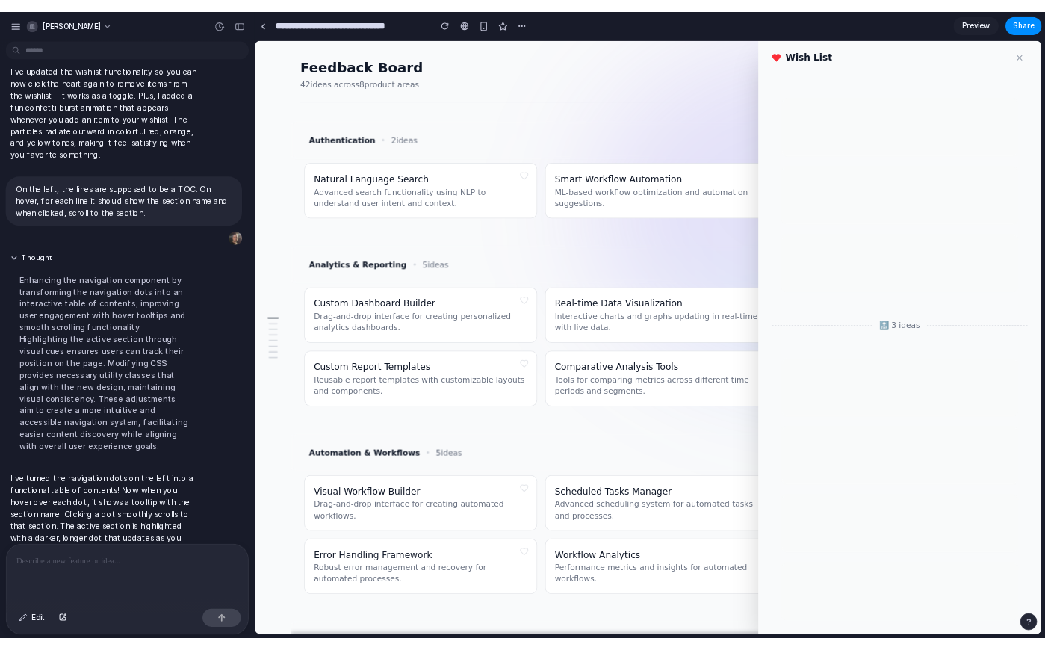
scroll to position [1108, 0]
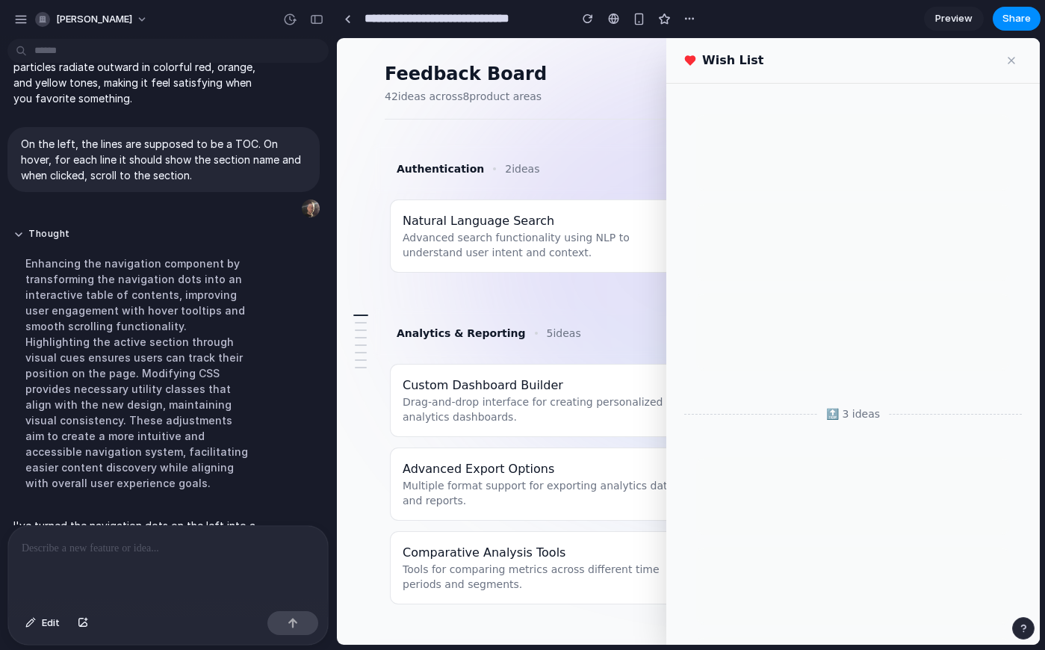
click at [361, 334] on div at bounding box center [361, 341] width 24 height 66
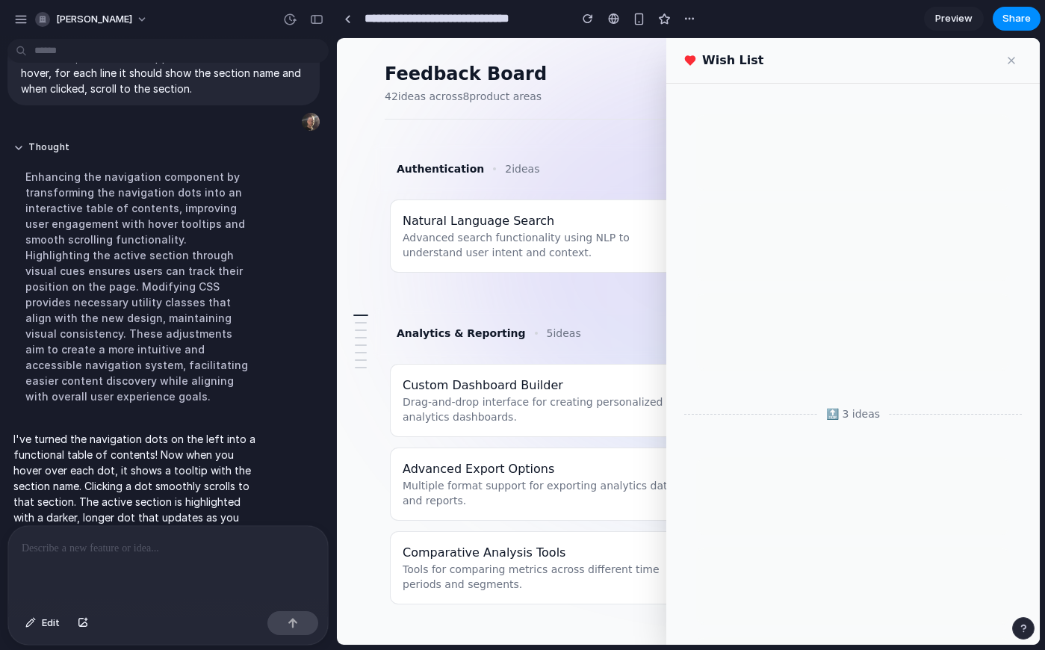
scroll to position [1195, 0]
click at [393, 352] on div "Analytics & Reporting 5 ideas" at bounding box center [703, 333] width 661 height 51
click at [361, 352] on div at bounding box center [361, 352] width 12 height 1
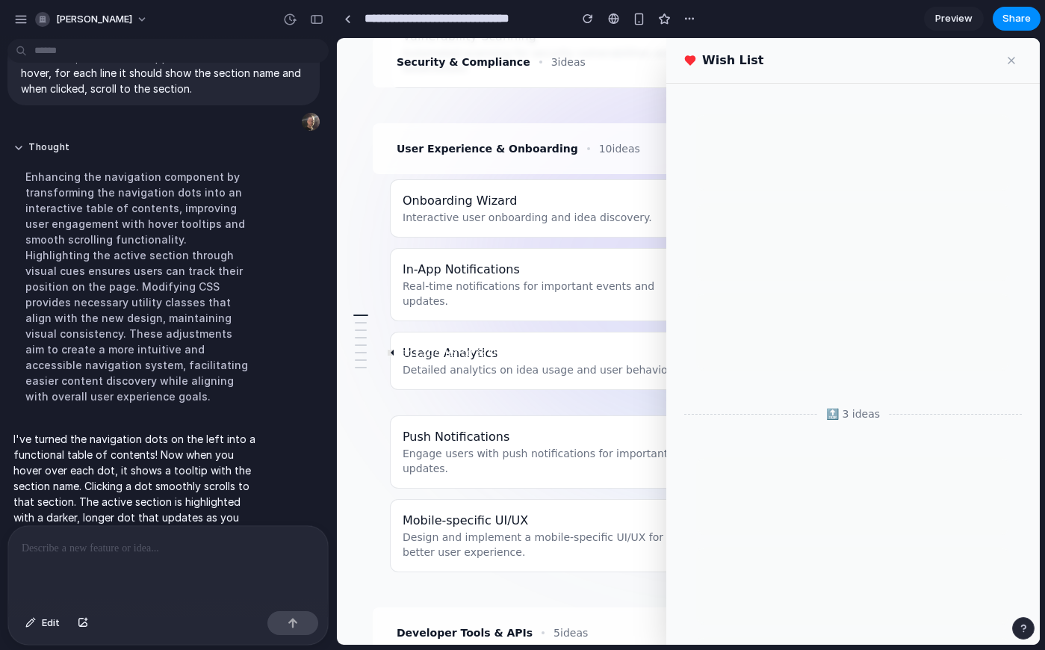
scroll to position [1512, 0]
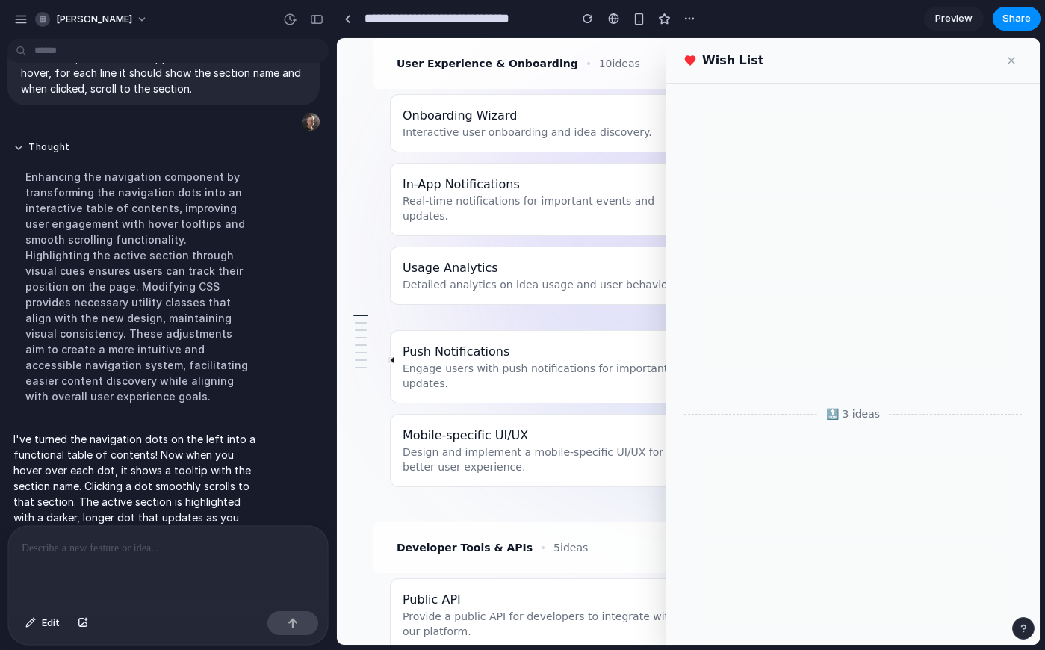
click at [359, 359] on div at bounding box center [361, 359] width 12 height 1
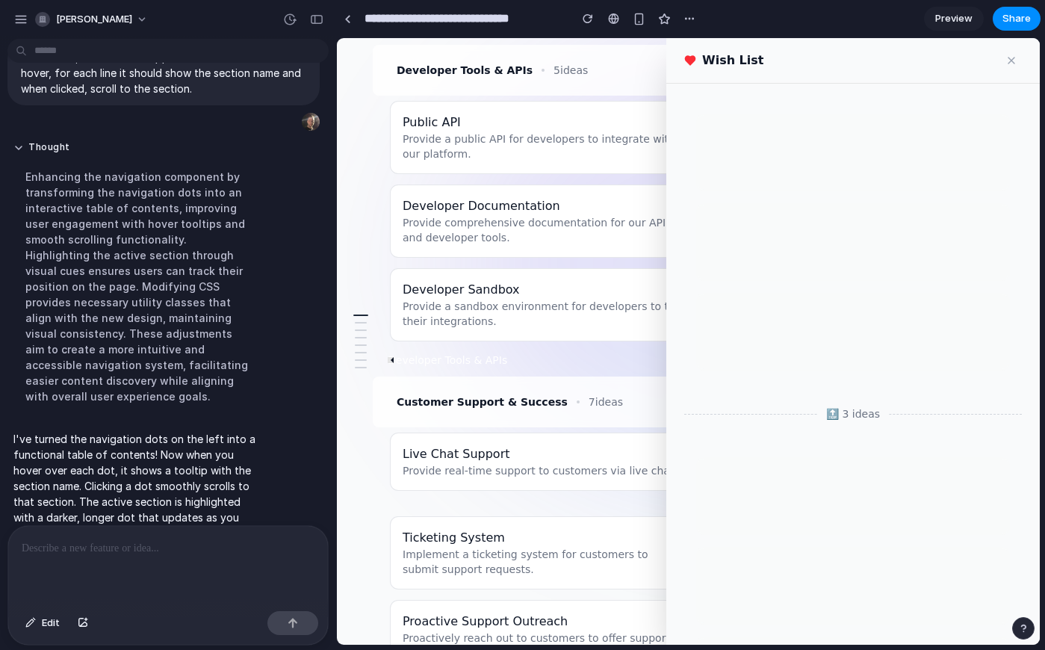
scroll to position [1996, 0]
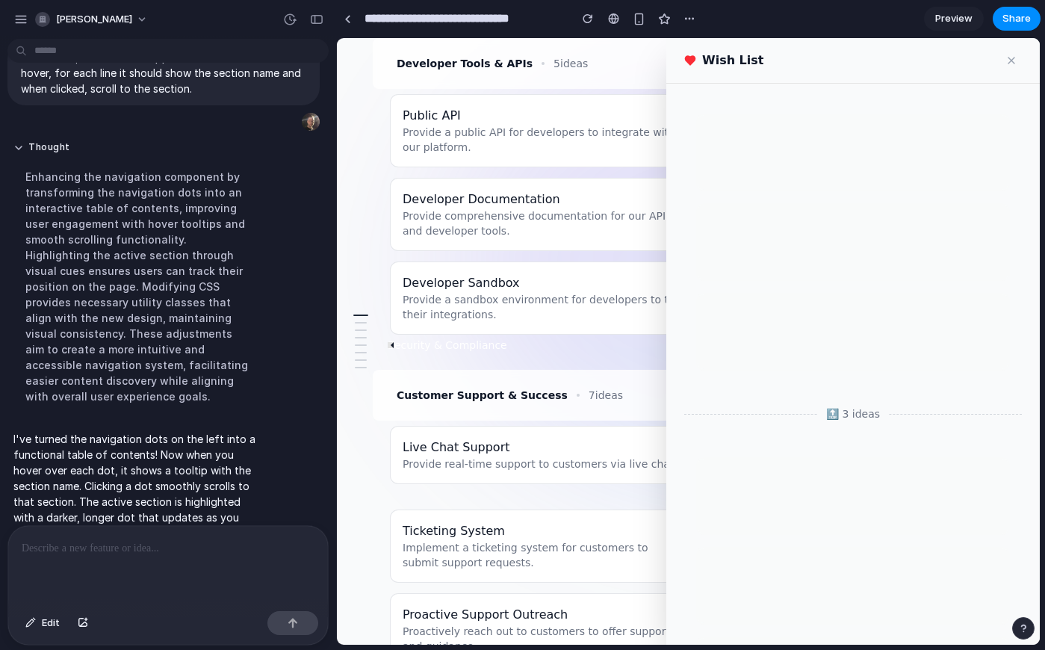
click at [359, 344] on div at bounding box center [361, 344] width 12 height 1
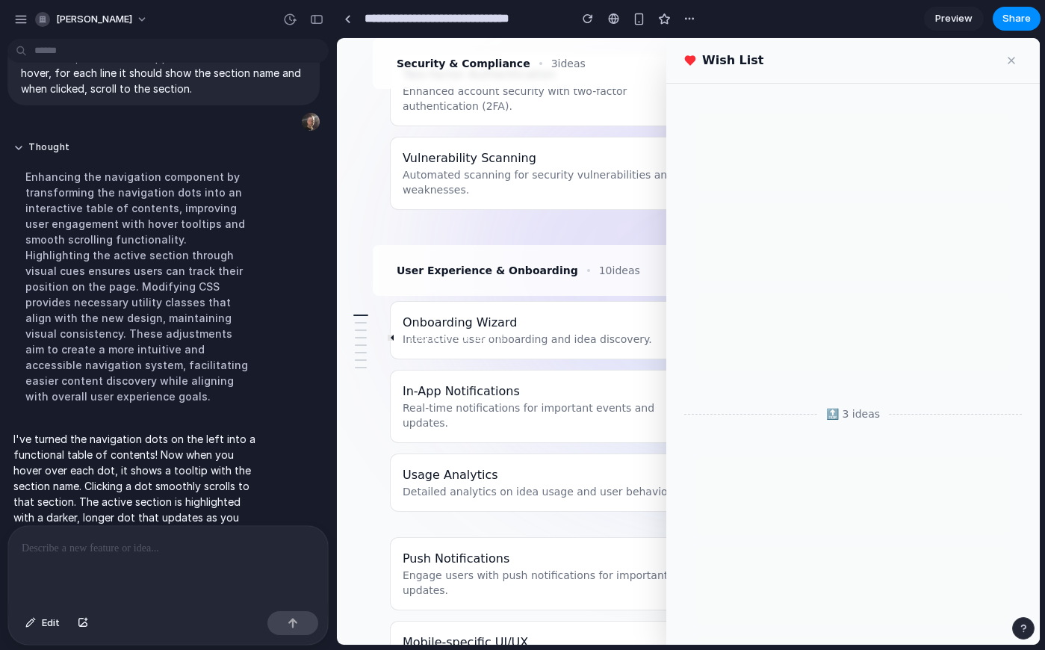
scroll to position [1264, 0]
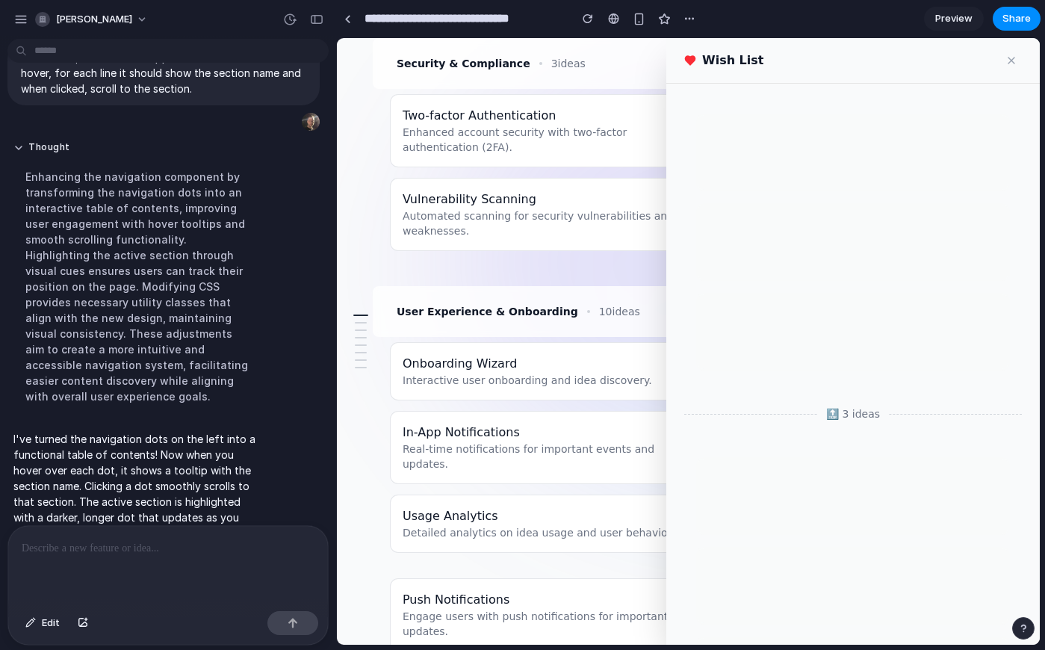
click at [355, 332] on div at bounding box center [361, 341] width 24 height 66
click at [361, 332] on div at bounding box center [361, 341] width 24 height 66
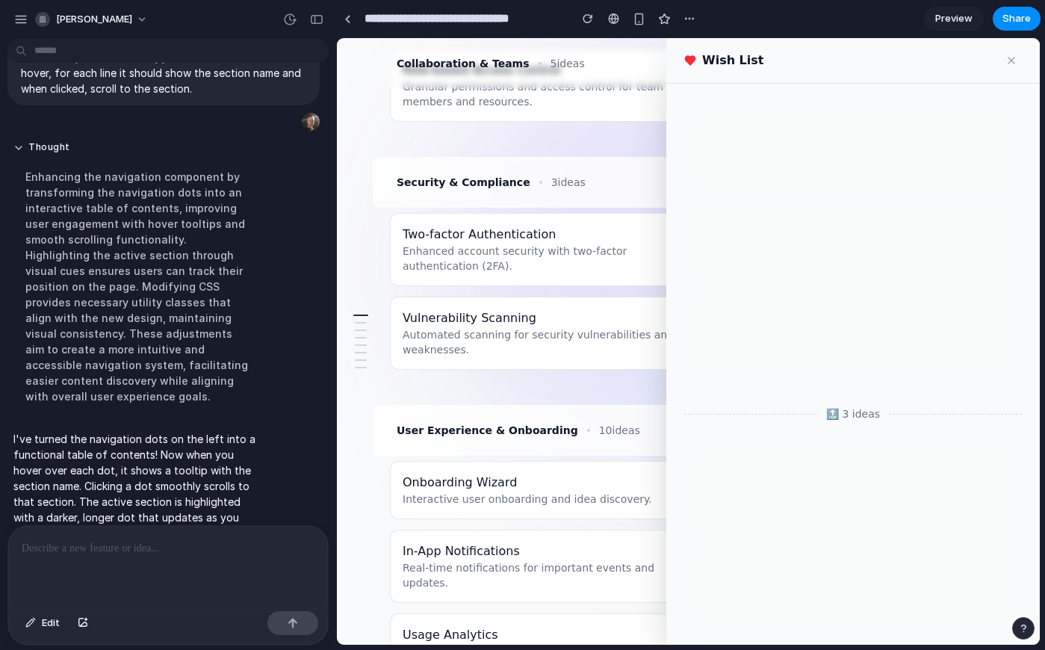
scroll to position [1149, 0]
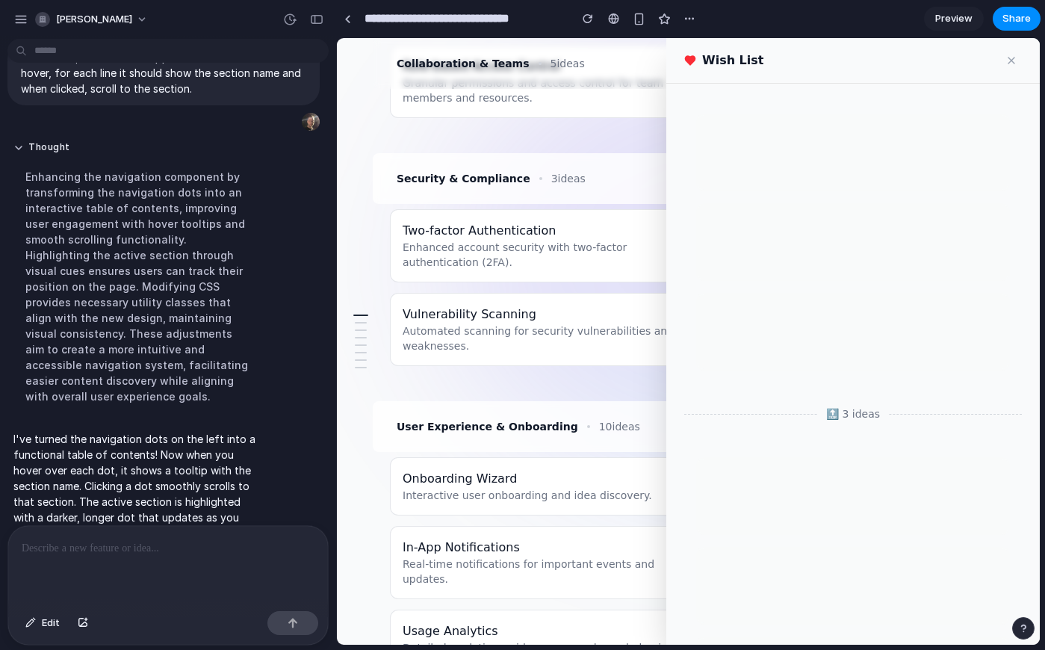
click at [1009, 58] on button at bounding box center [1011, 60] width 21 height 21
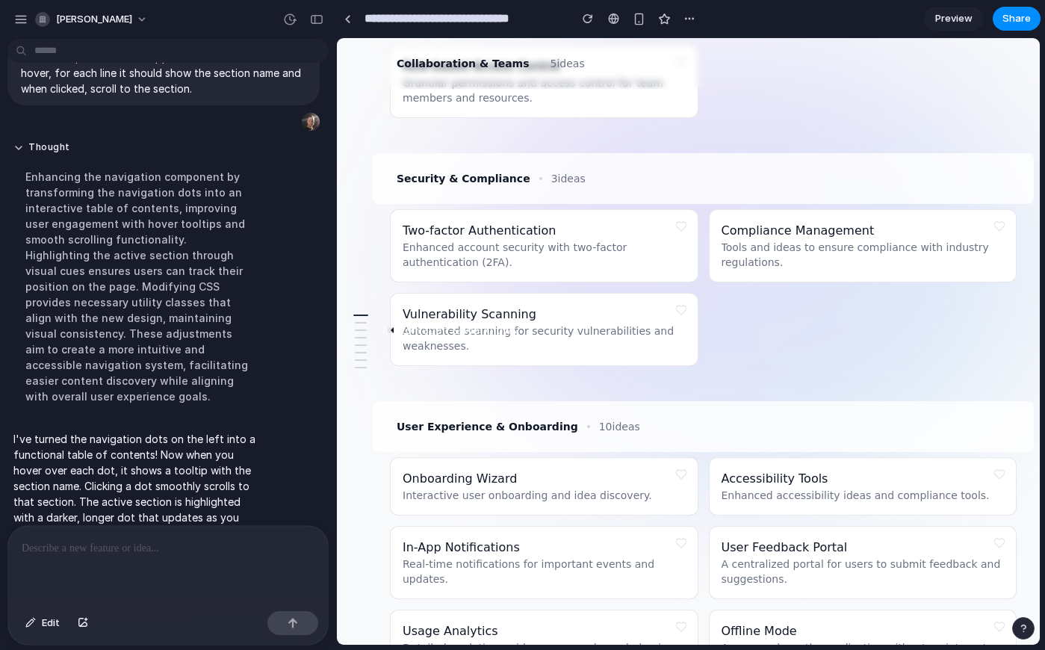
click at [361, 329] on div at bounding box center [361, 329] width 12 height 1
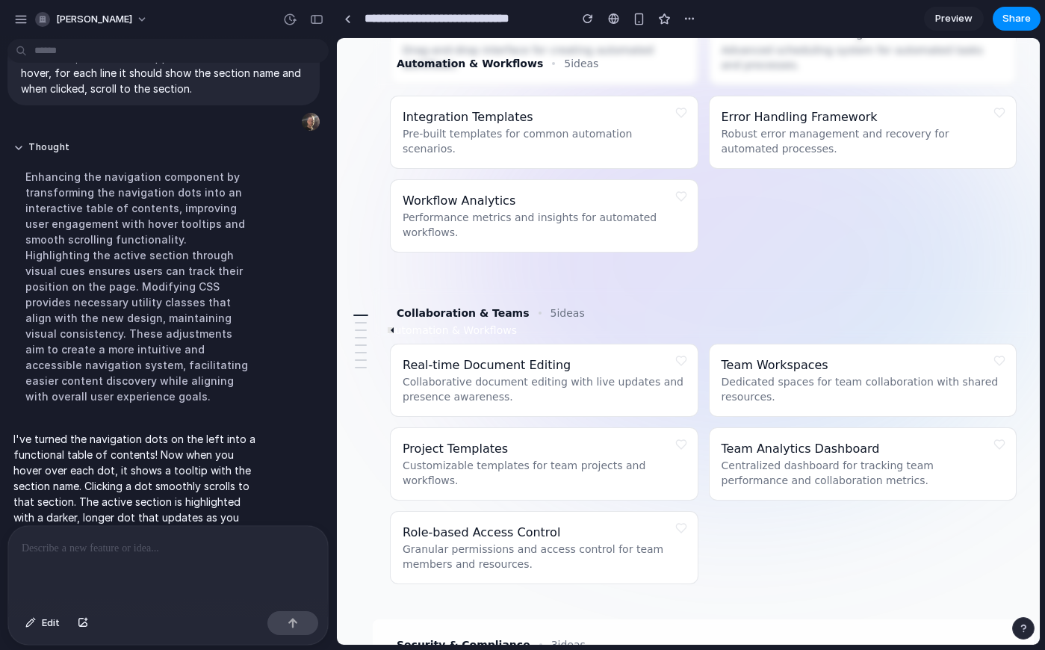
scroll to position [601, 0]
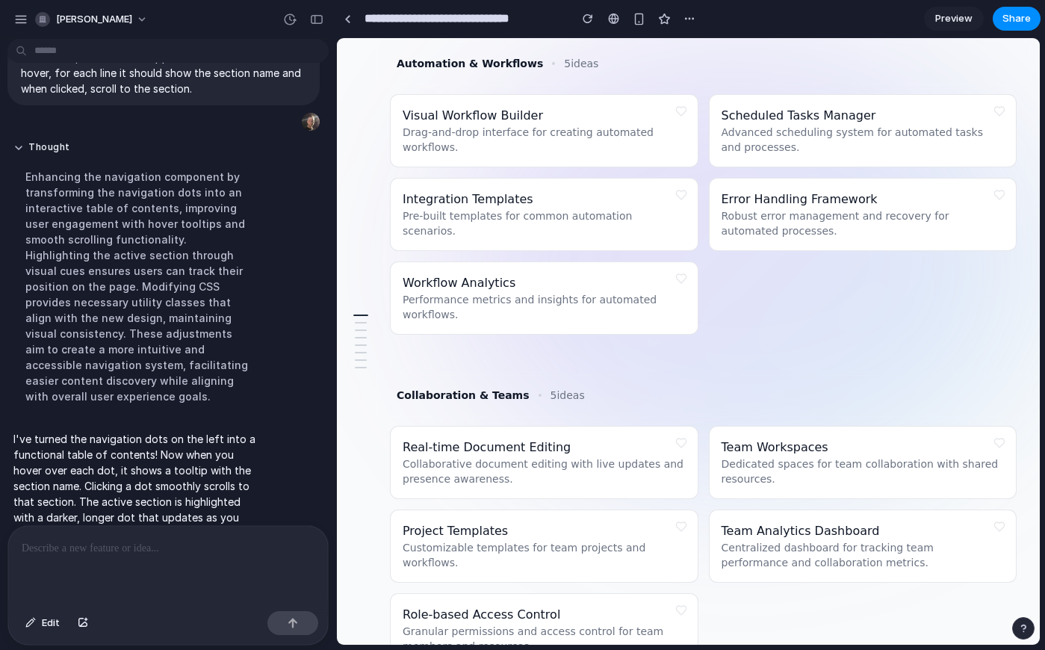
click at [361, 356] on div at bounding box center [361, 341] width 24 height 66
click at [361, 352] on div at bounding box center [361, 352] width 12 height 1
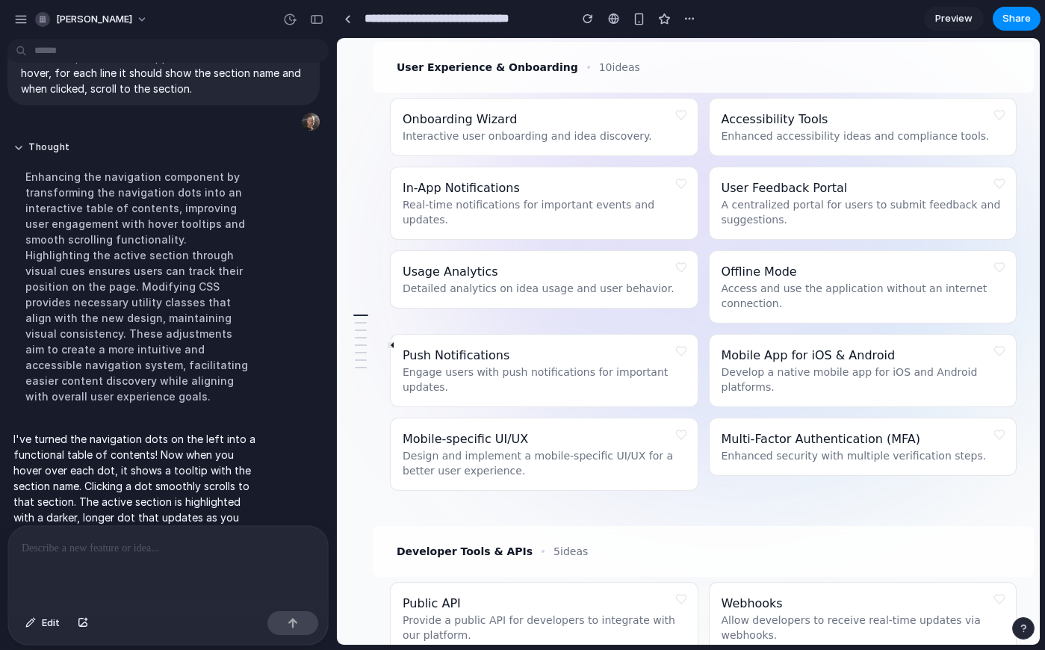
click at [361, 344] on div at bounding box center [361, 344] width 12 height 1
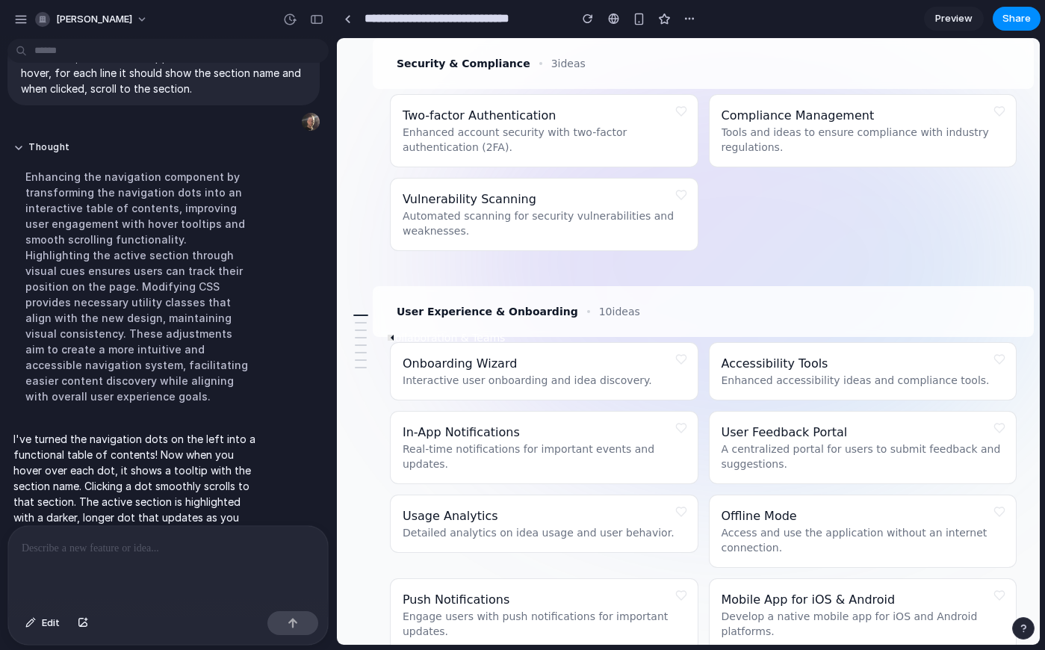
click at [361, 337] on div at bounding box center [361, 337] width 12 height 1
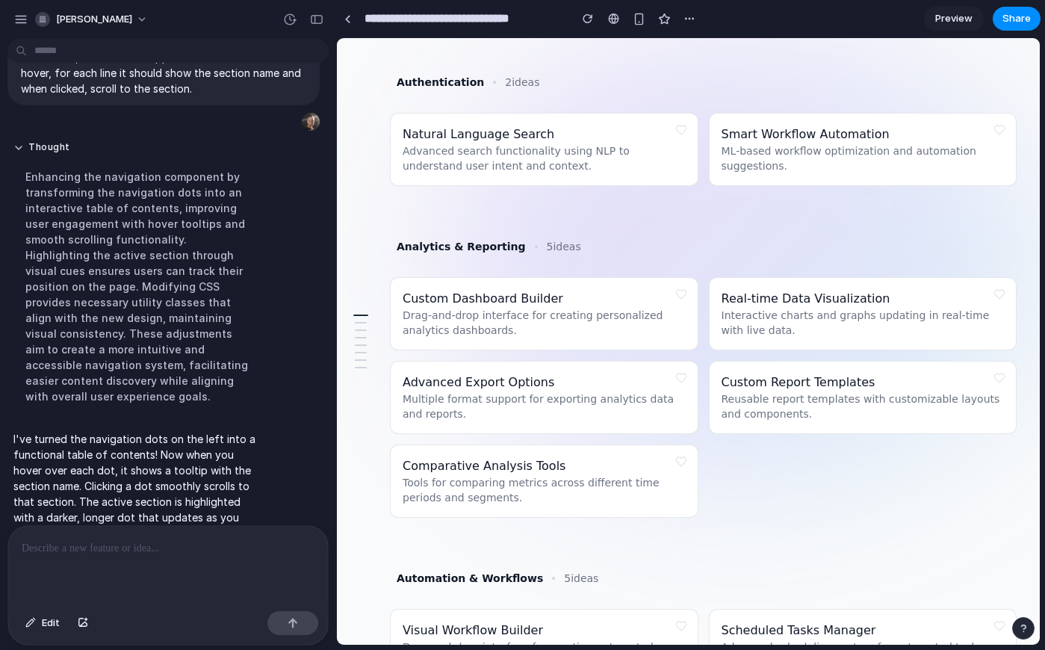
scroll to position [0, 0]
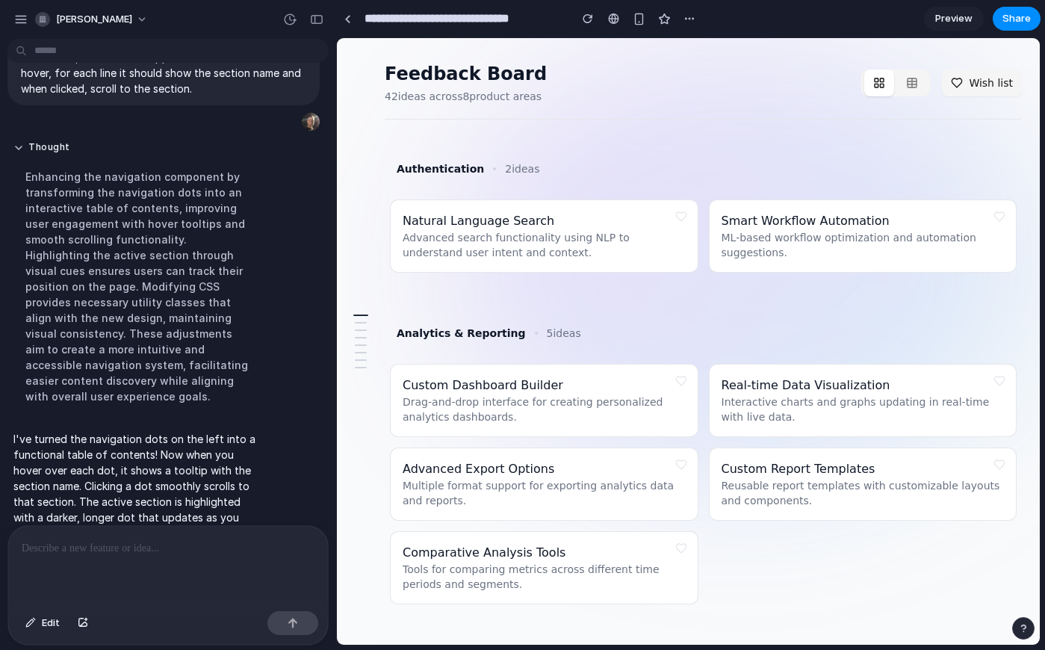
click at [906, 98] on div "Feedback Board 42 ideas across 8 product areas Wish list" at bounding box center [703, 90] width 637 height 57
click at [908, 87] on icon "button" at bounding box center [912, 83] width 12 height 12
click at [908, 87] on rect "button" at bounding box center [911, 82] width 9 height 9
click at [909, 85] on rect "button" at bounding box center [911, 82] width 9 height 9
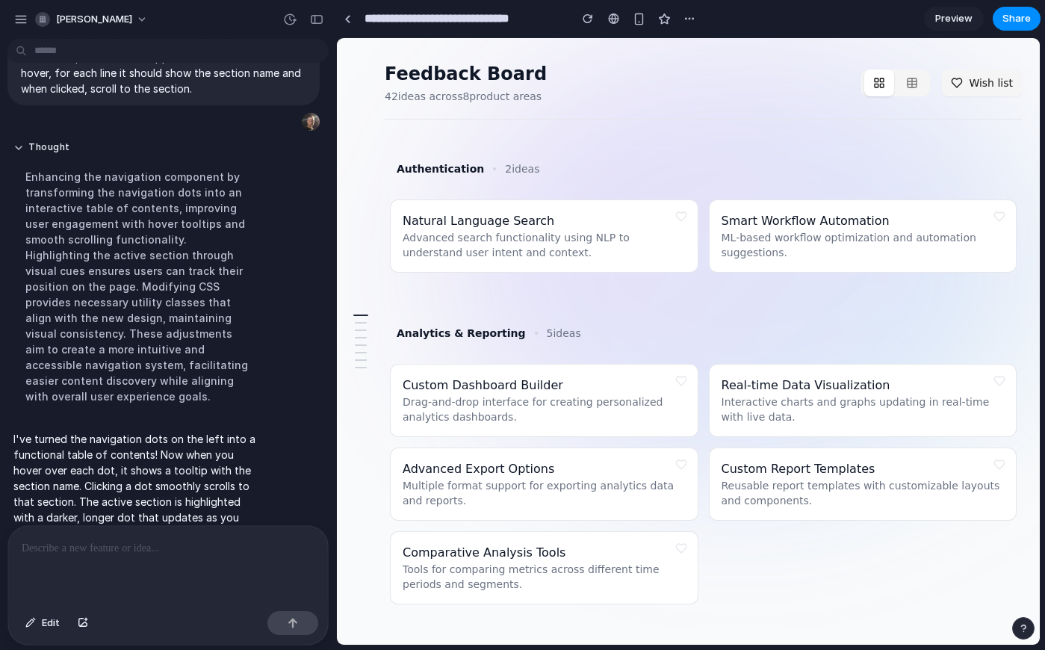
click at [967, 84] on button "Wish list" at bounding box center [982, 82] width 80 height 27
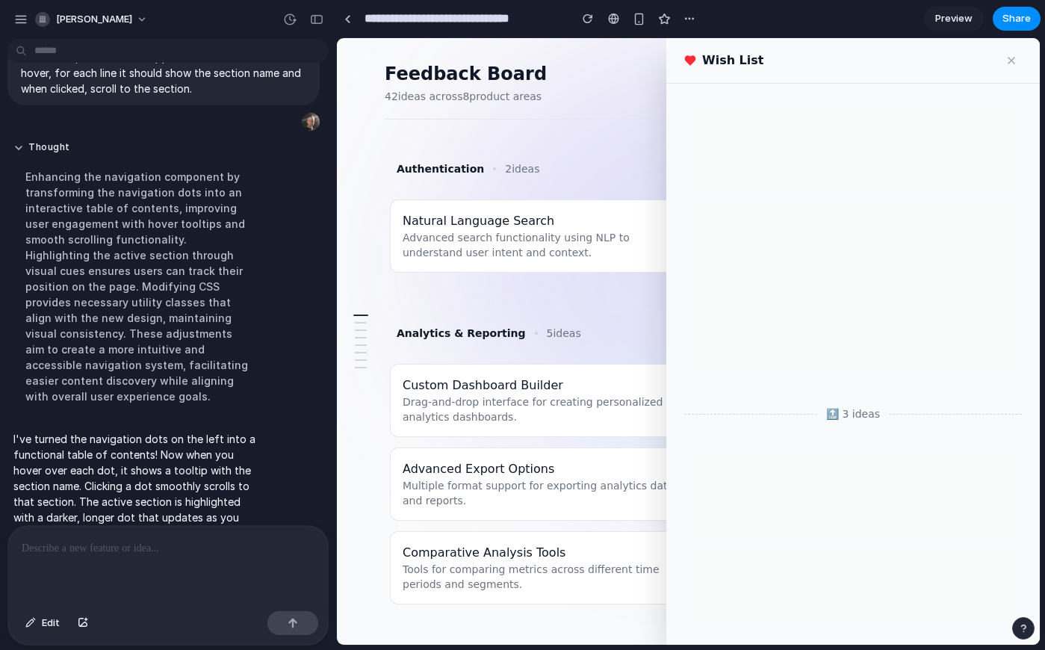
click at [967, 84] on div "🔝 3 ideas" at bounding box center [852, 364] width 373 height 561
click at [1007, 63] on button at bounding box center [1011, 60] width 21 height 21
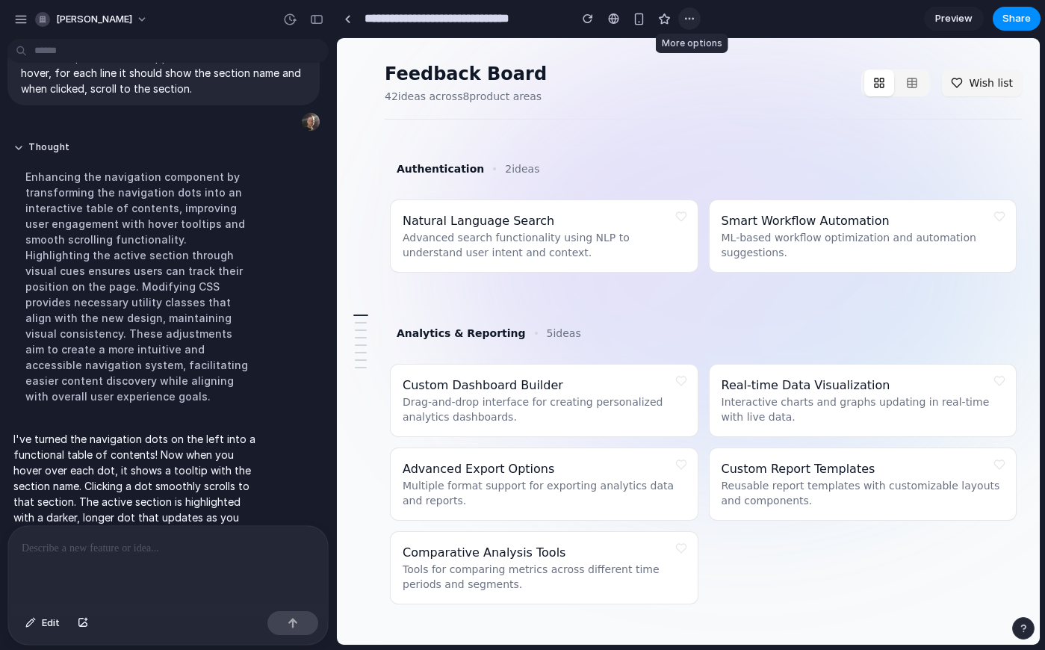
click at [691, 21] on div "button" at bounding box center [689, 19] width 12 height 12
click at [691, 21] on div "Duplicate Delete" at bounding box center [522, 325] width 1045 height 650
click at [691, 21] on div "button" at bounding box center [689, 19] width 12 height 12
click at [752, 49] on li "Duplicate" at bounding box center [723, 52] width 85 height 24
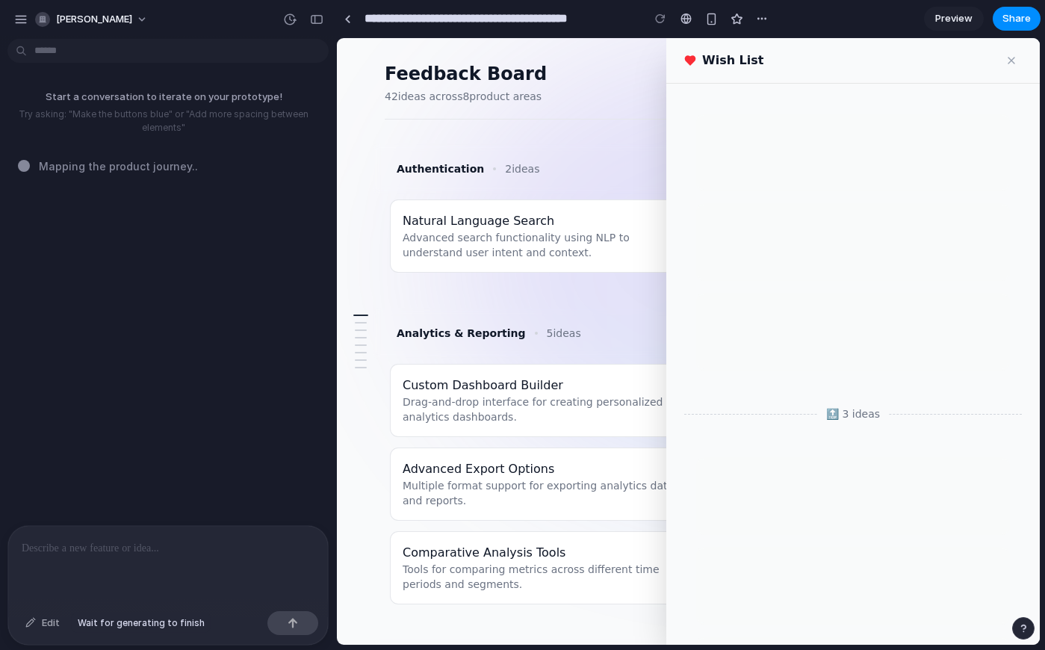
click at [51, 625] on div "Edit" at bounding box center [42, 623] width 49 height 24
